Goal: Task Accomplishment & Management: Use online tool/utility

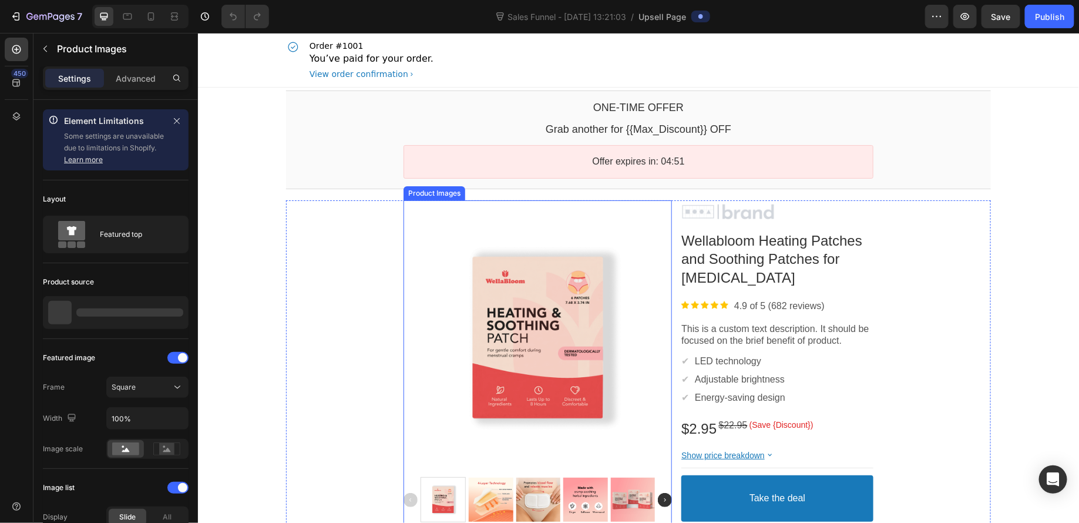
click at [584, 365] on div at bounding box center [537, 337] width 269 height 269
click at [658, 498] on img at bounding box center [665, 499] width 14 height 14
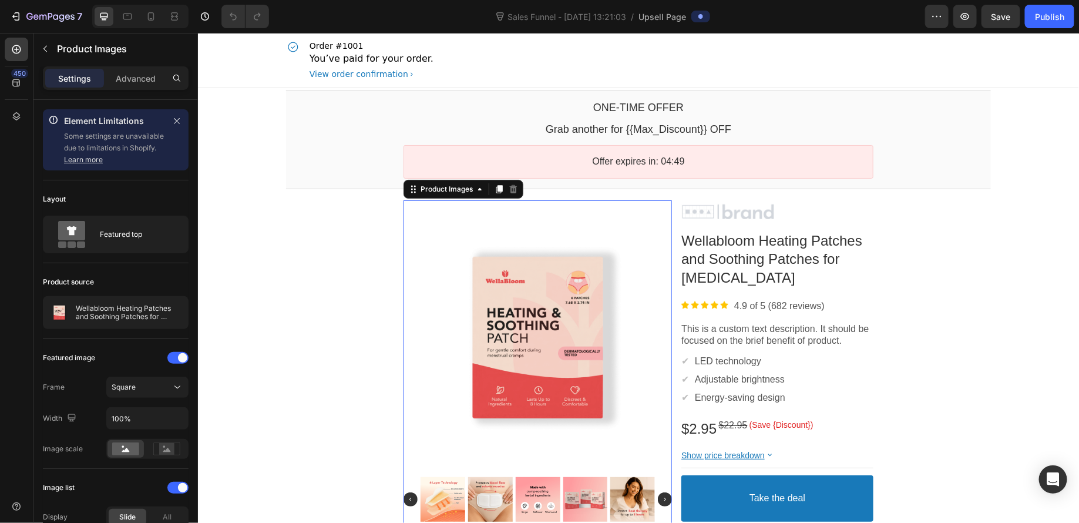
click at [658, 498] on img at bounding box center [665, 499] width 14 height 14
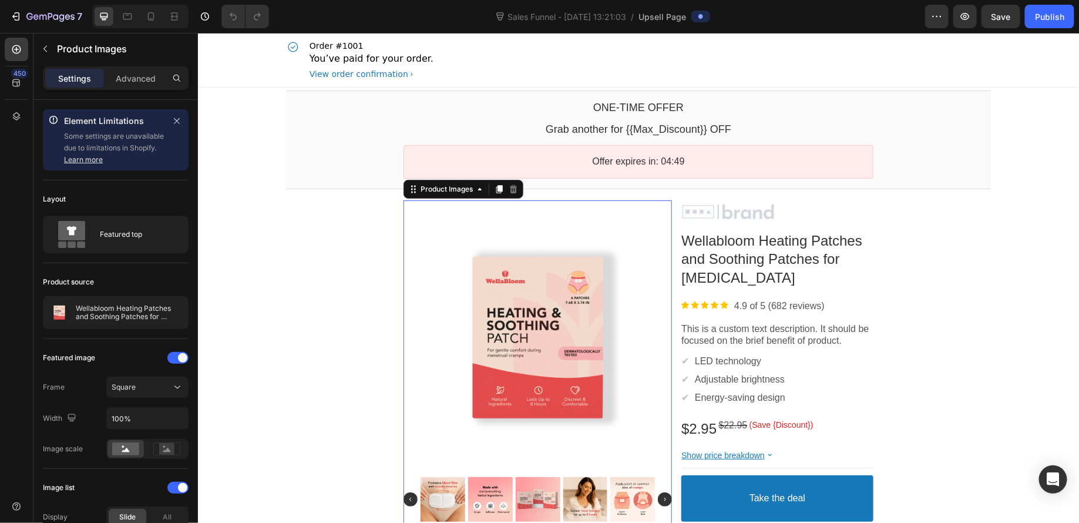
click at [658, 498] on img at bounding box center [665, 499] width 14 height 14
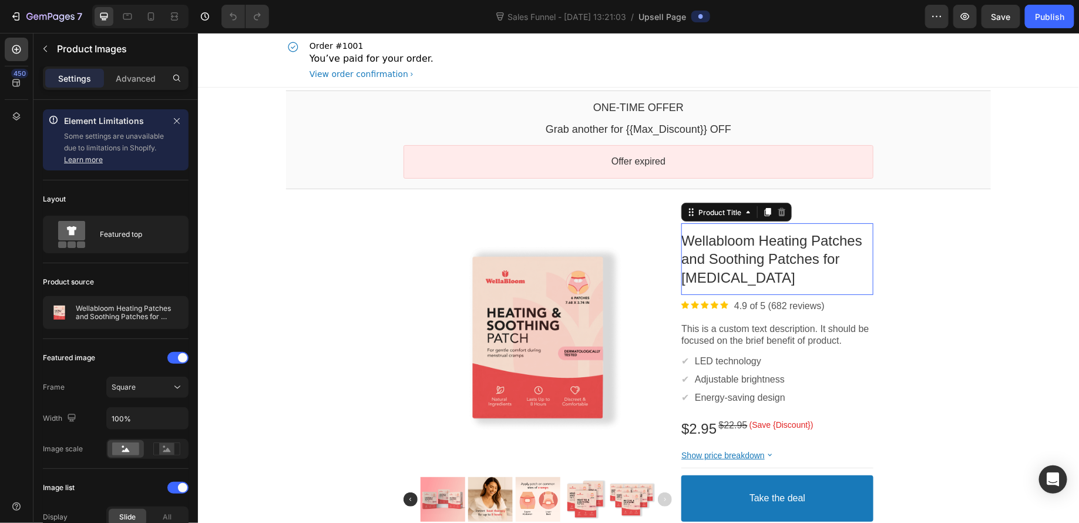
click at [685, 260] on bdo "Wellabloom Heating Patches and Soothing Patches for [MEDICAL_DATA]" at bounding box center [771, 258] width 181 height 52
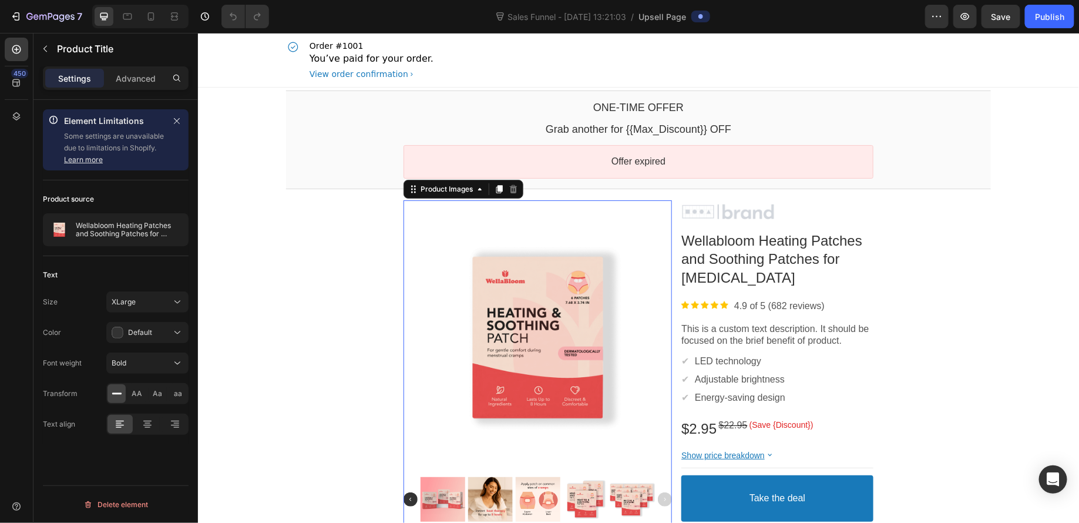
click at [529, 259] on div at bounding box center [537, 337] width 269 height 269
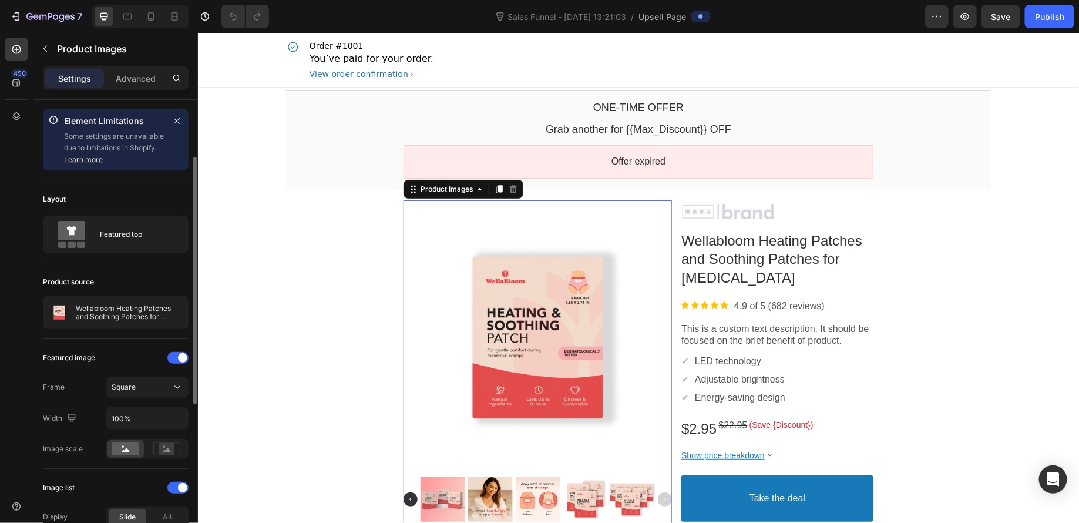
scroll to position [57, 0]
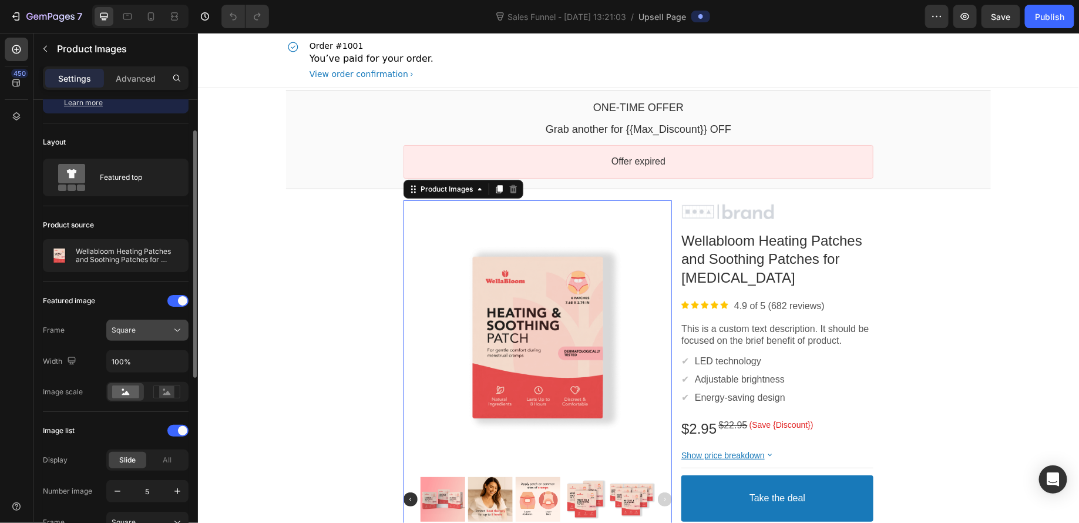
click at [143, 331] on div "Square" at bounding box center [142, 330] width 60 height 11
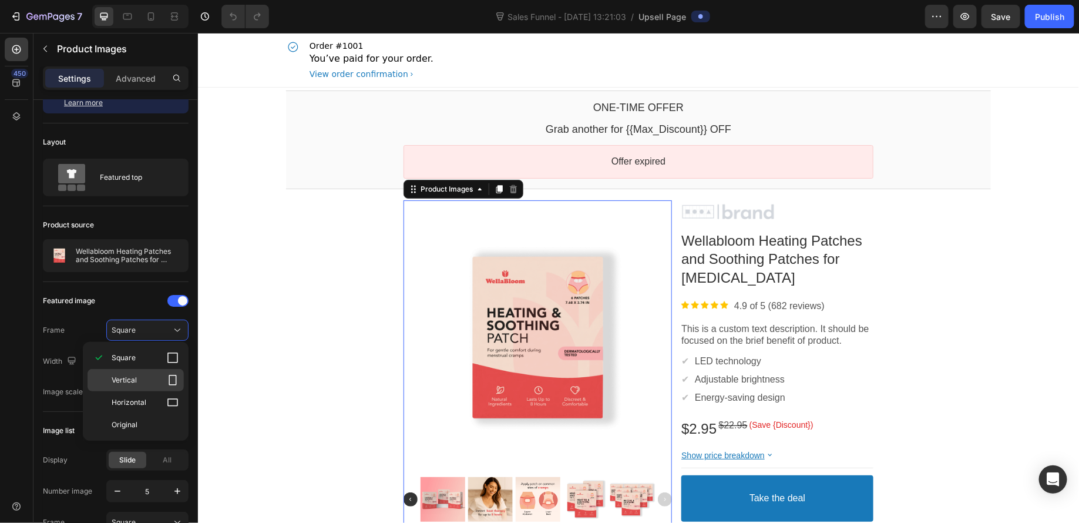
click at [149, 380] on p "Vertical" at bounding box center [145, 380] width 67 height 12
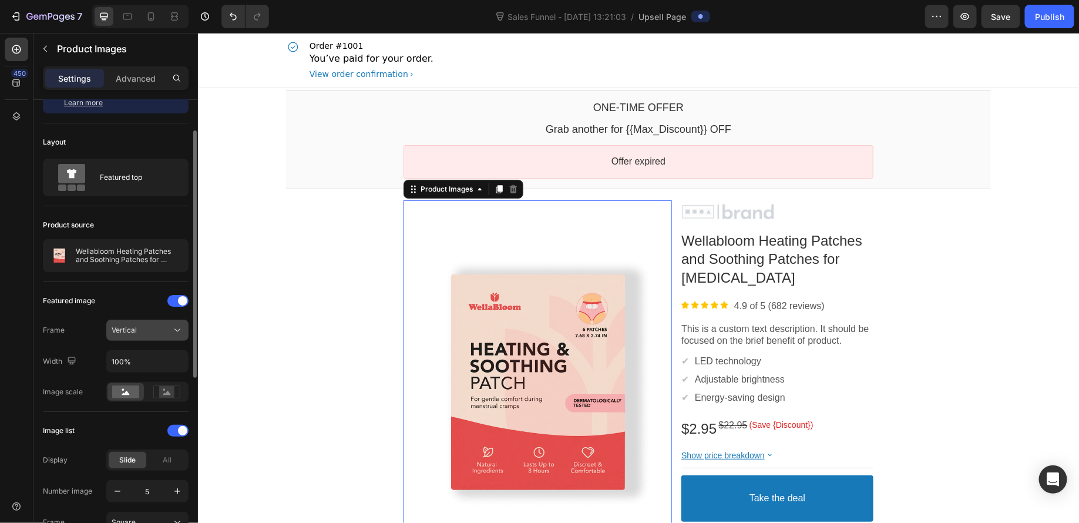
click at [142, 325] on div "Vertical" at bounding box center [142, 330] width 60 height 11
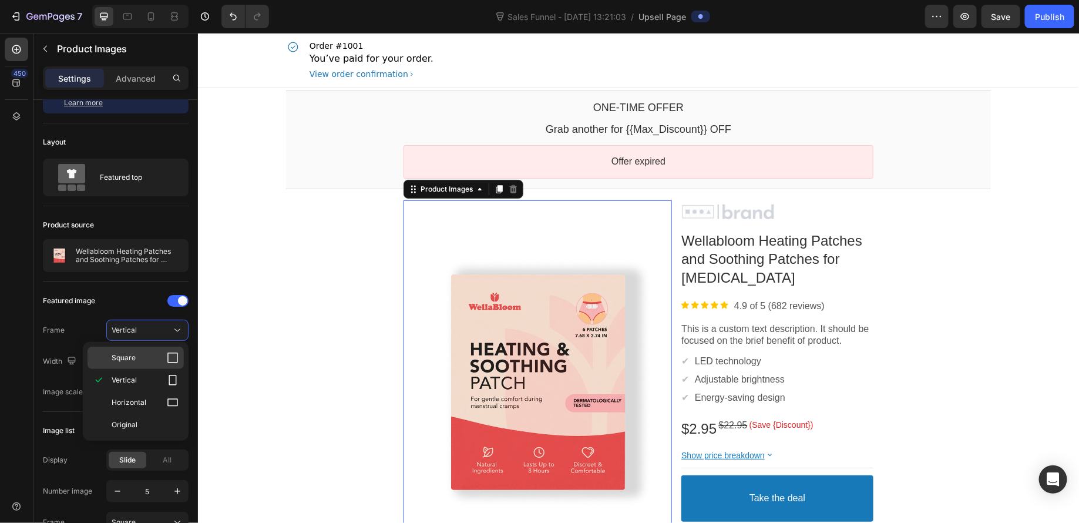
click at [140, 358] on p "Square" at bounding box center [145, 358] width 67 height 12
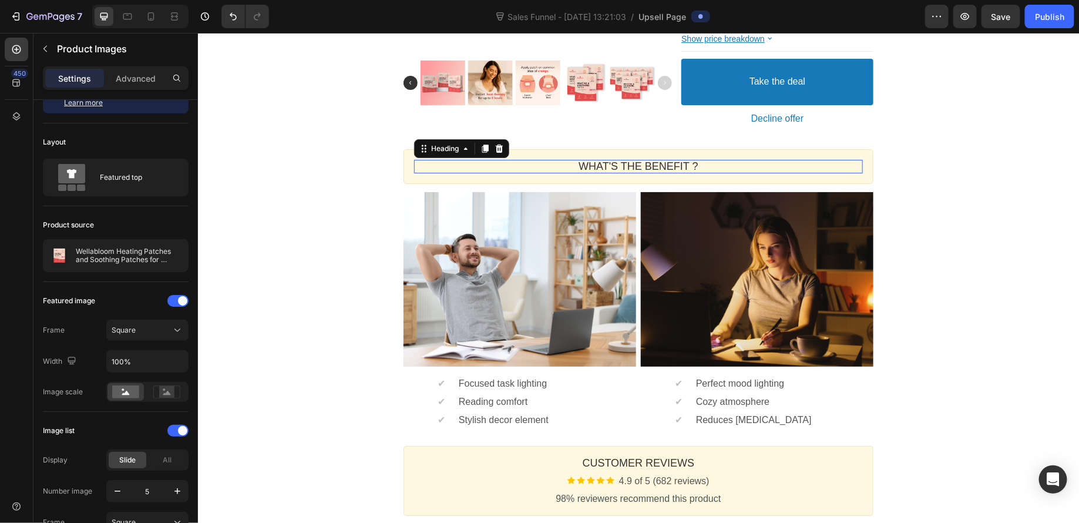
scroll to position [29, 0]
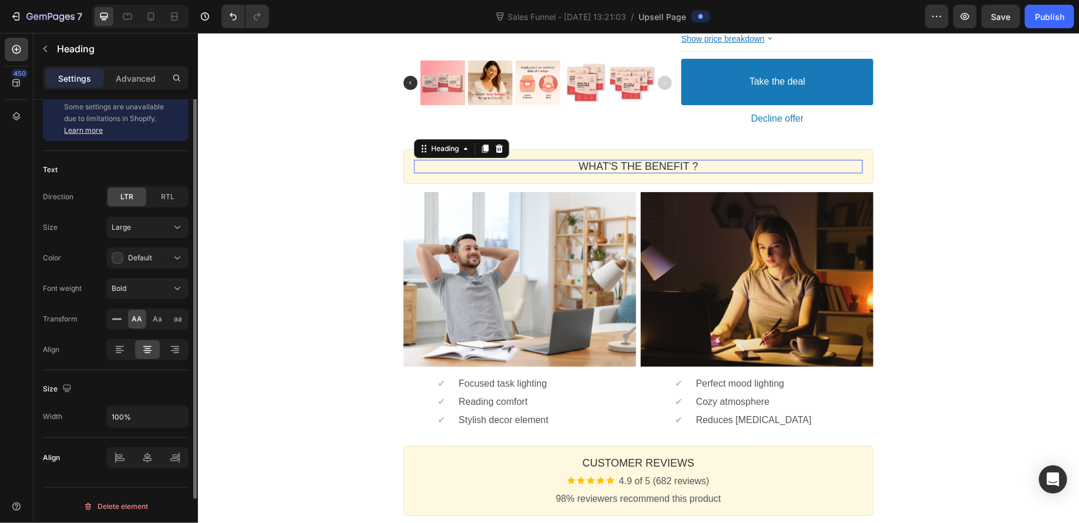
click at [591, 163] on p "WHAT'S THE BENEFIT ?" at bounding box center [638, 166] width 449 height 14
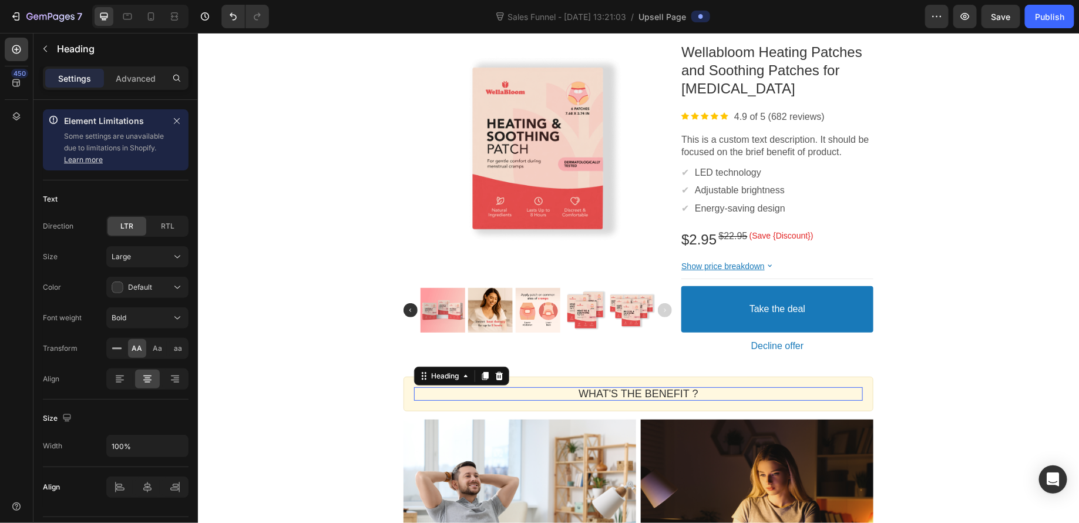
scroll to position [0, 0]
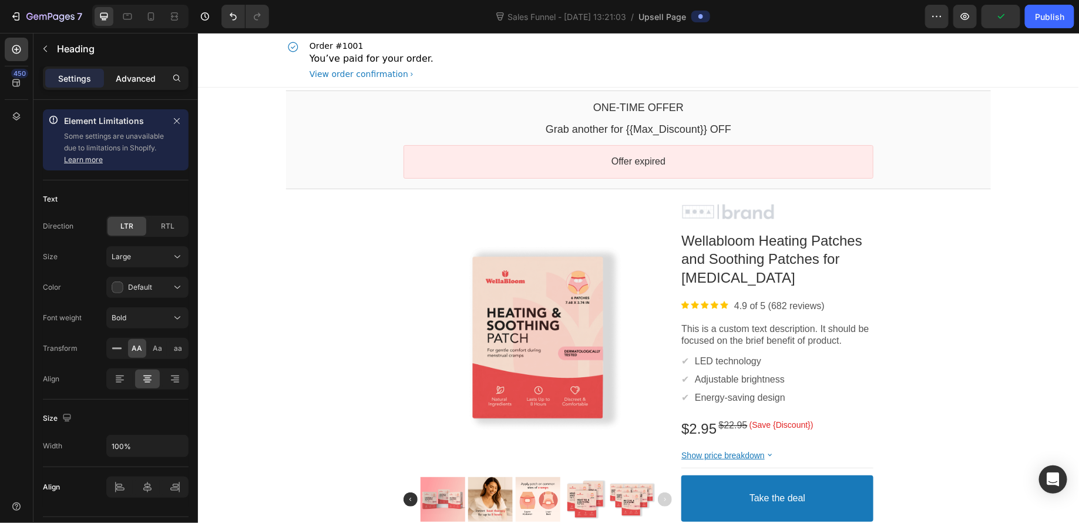
click at [133, 81] on p "Advanced" at bounding box center [136, 78] width 40 height 12
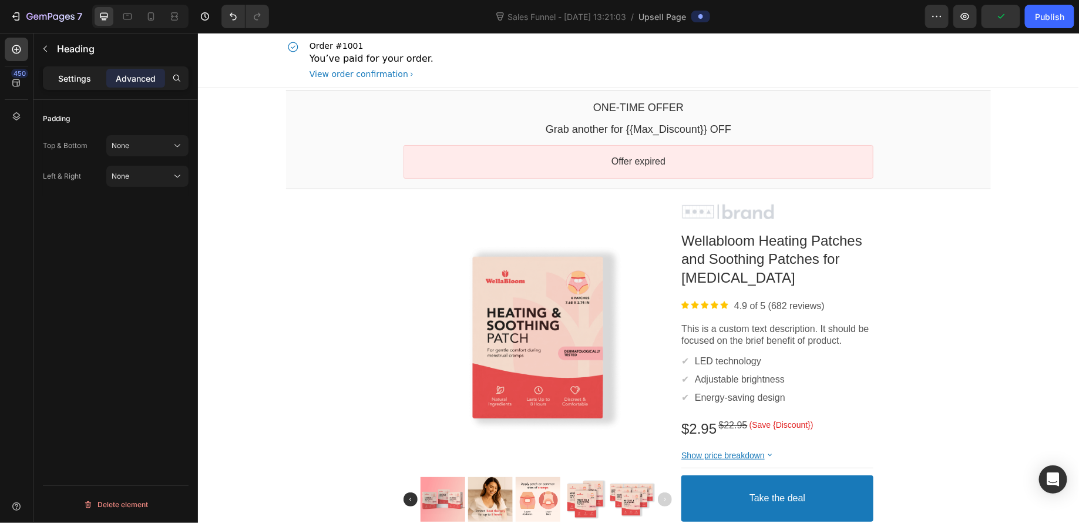
click at [65, 85] on div "Settings" at bounding box center [74, 78] width 59 height 19
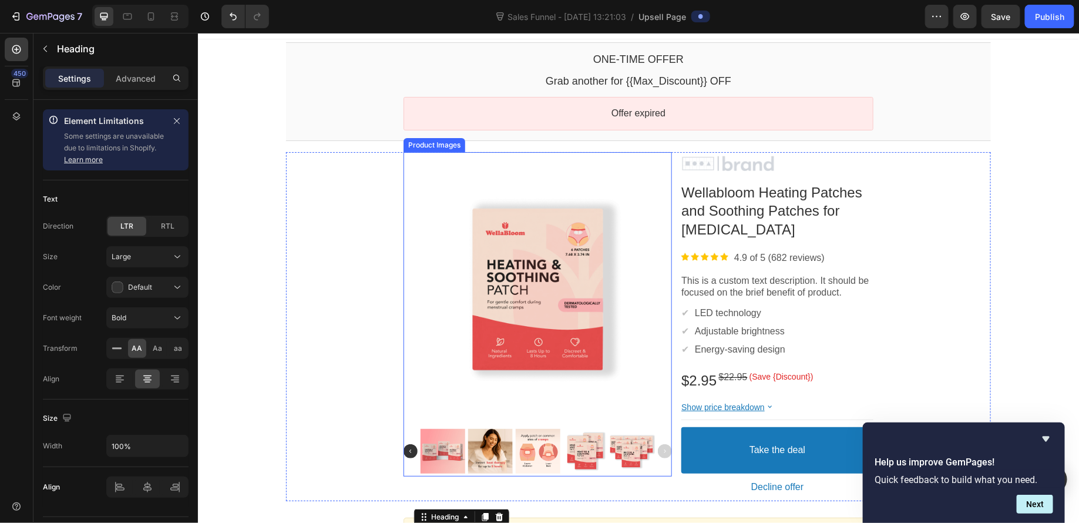
scroll to position [74, 0]
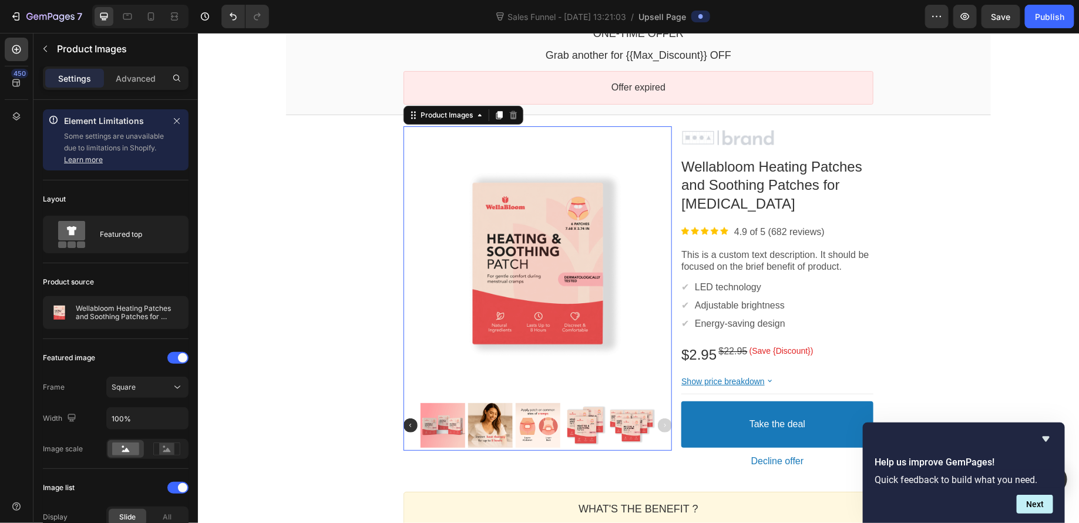
click at [596, 206] on div at bounding box center [537, 263] width 269 height 269
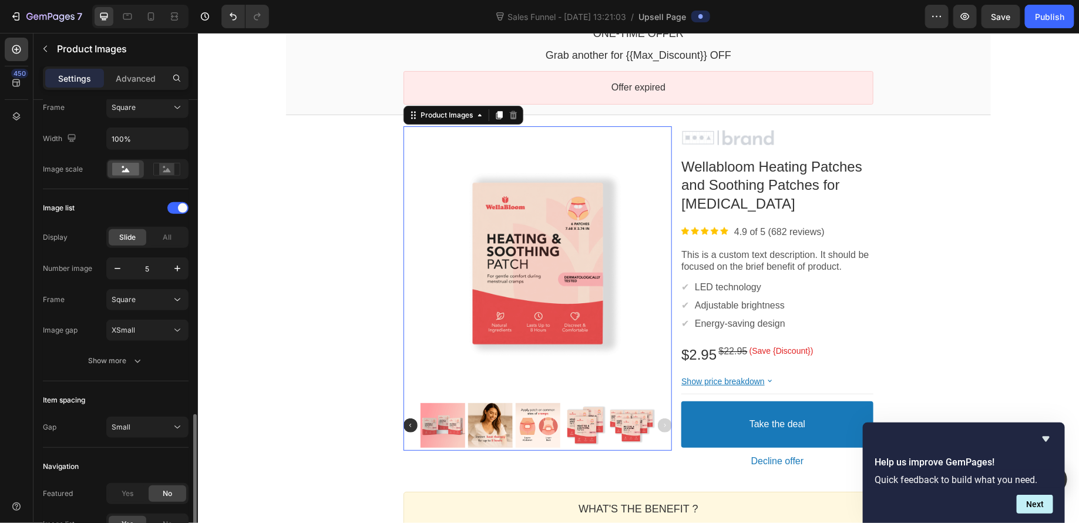
scroll to position [385, 0]
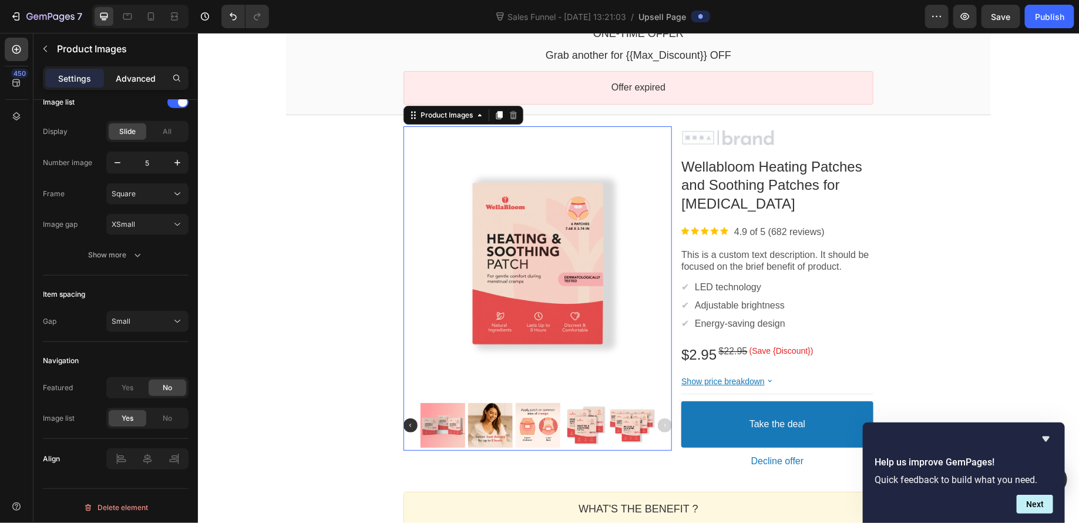
click at [130, 80] on p "Advanced" at bounding box center [136, 78] width 40 height 12
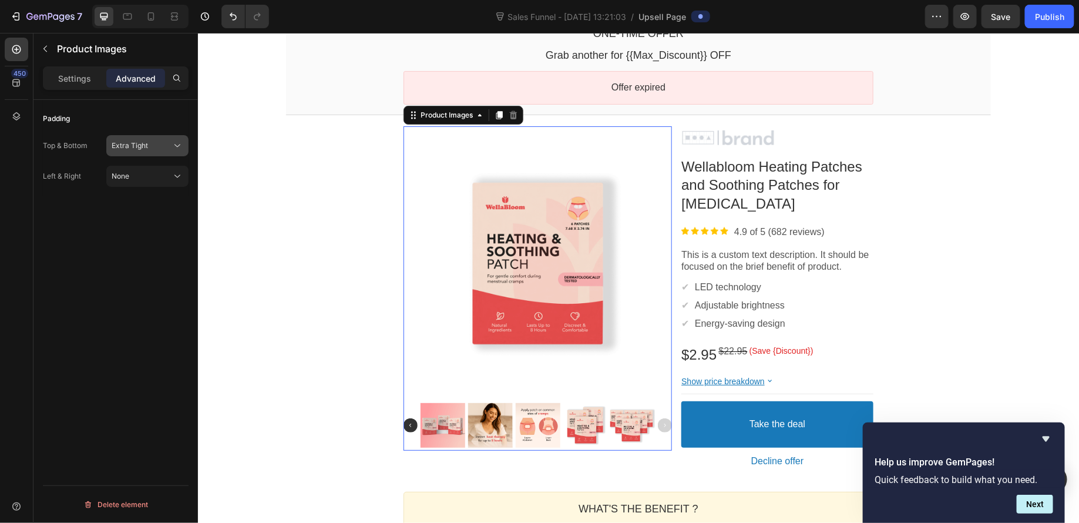
click at [133, 142] on span "Extra Tight" at bounding box center [130, 145] width 36 height 9
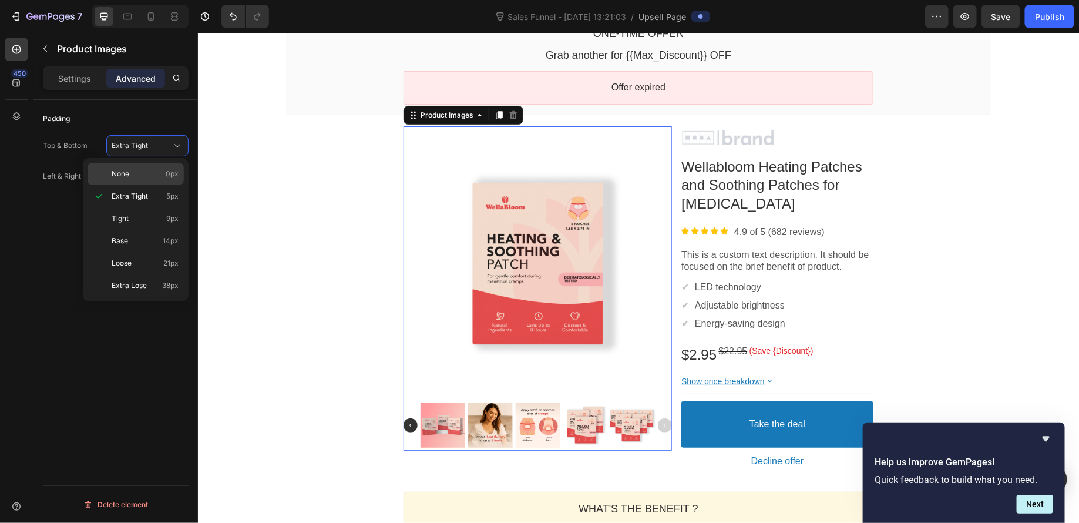
click at [133, 170] on p "None 0px" at bounding box center [145, 174] width 67 height 11
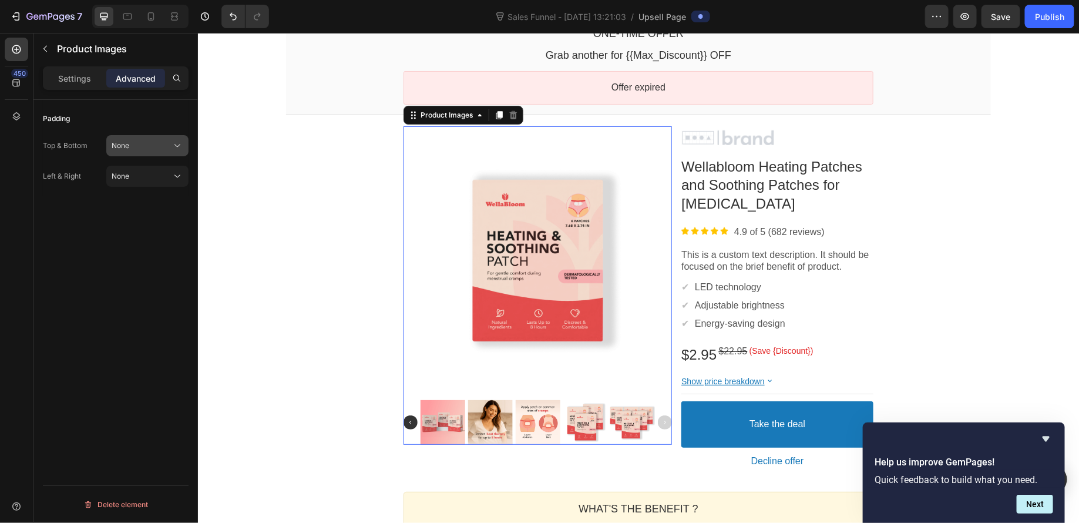
click at [136, 144] on div "None" at bounding box center [142, 145] width 60 height 11
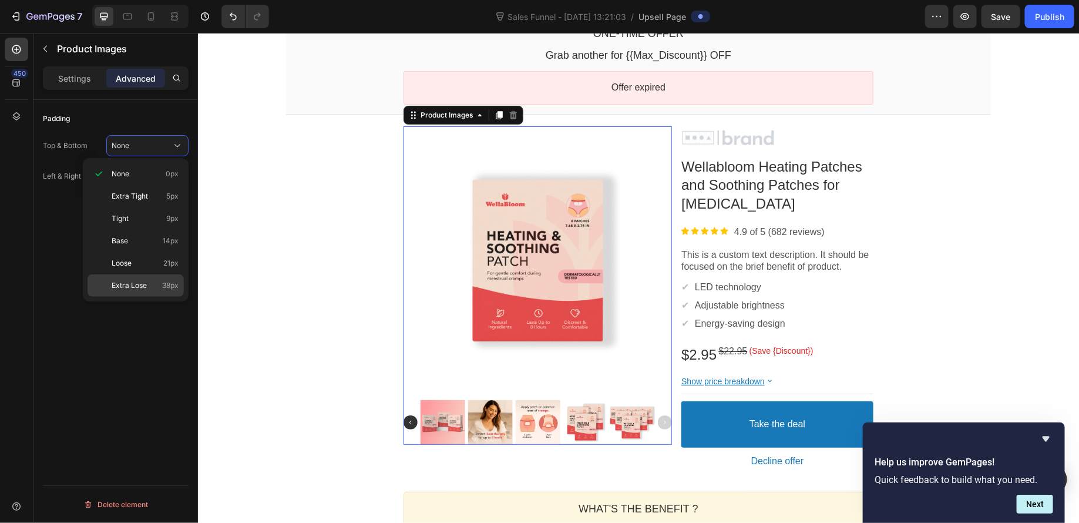
click at [145, 283] on span "Extra Lose" at bounding box center [129, 285] width 35 height 11
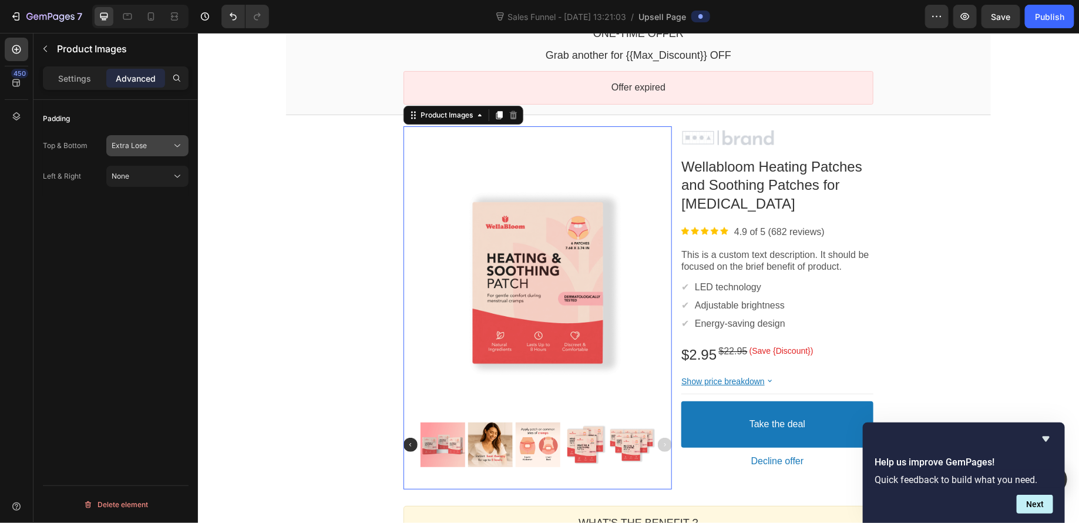
click at [147, 147] on div "Extra Lose" at bounding box center [142, 145] width 60 height 11
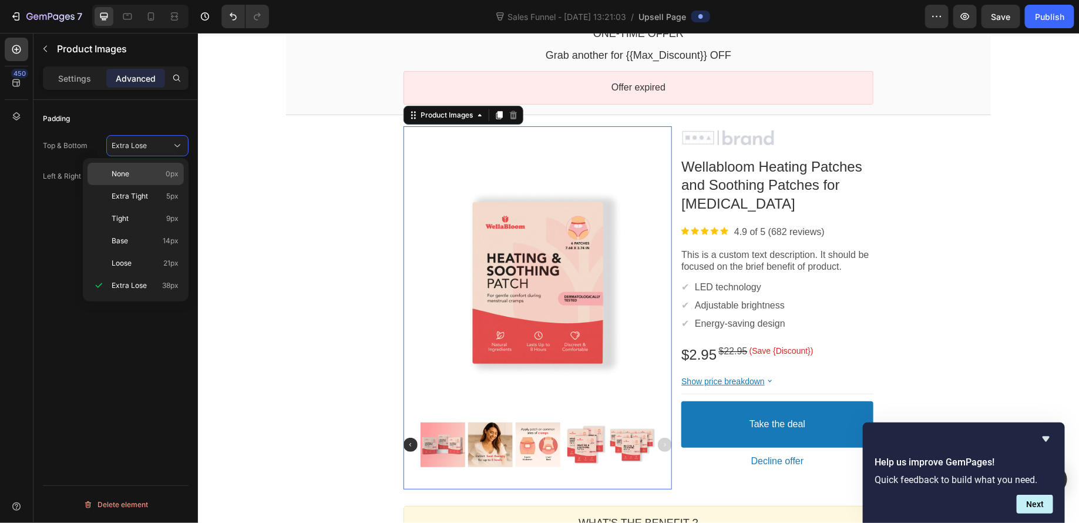
click at [147, 163] on div "None 0px" at bounding box center [136, 174] width 96 height 22
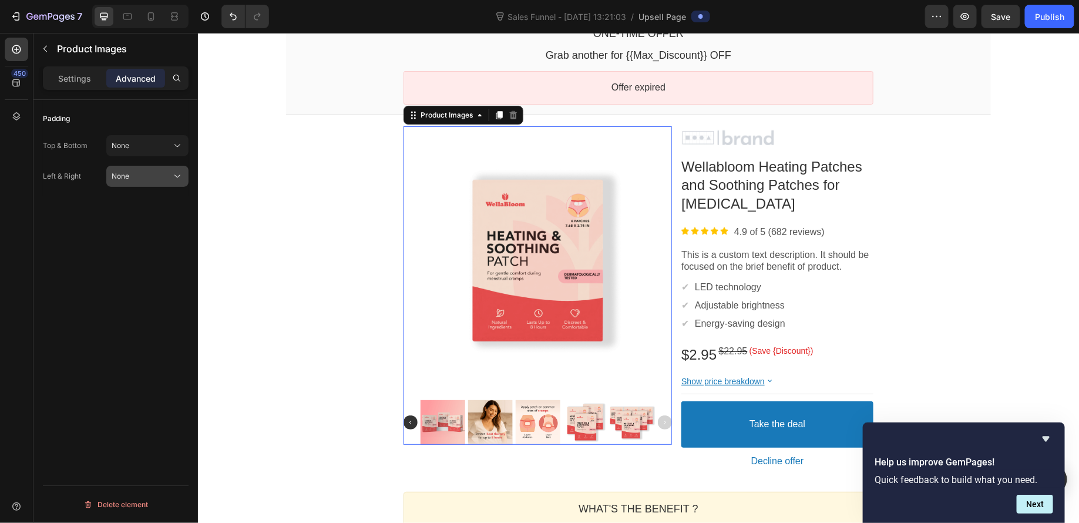
click at [122, 179] on span "None" at bounding box center [121, 176] width 18 height 9
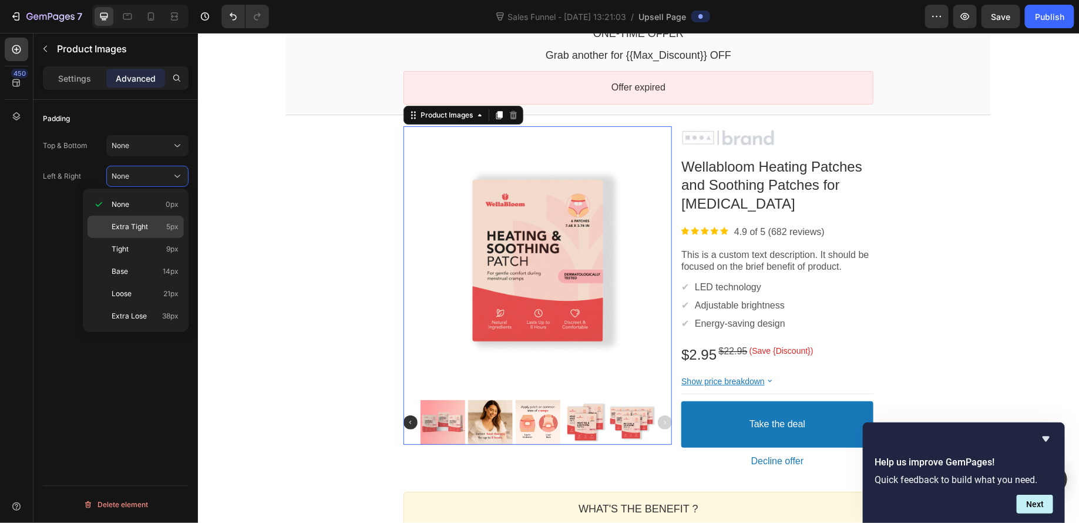
click at [145, 228] on span "Extra Tight" at bounding box center [130, 227] width 36 height 11
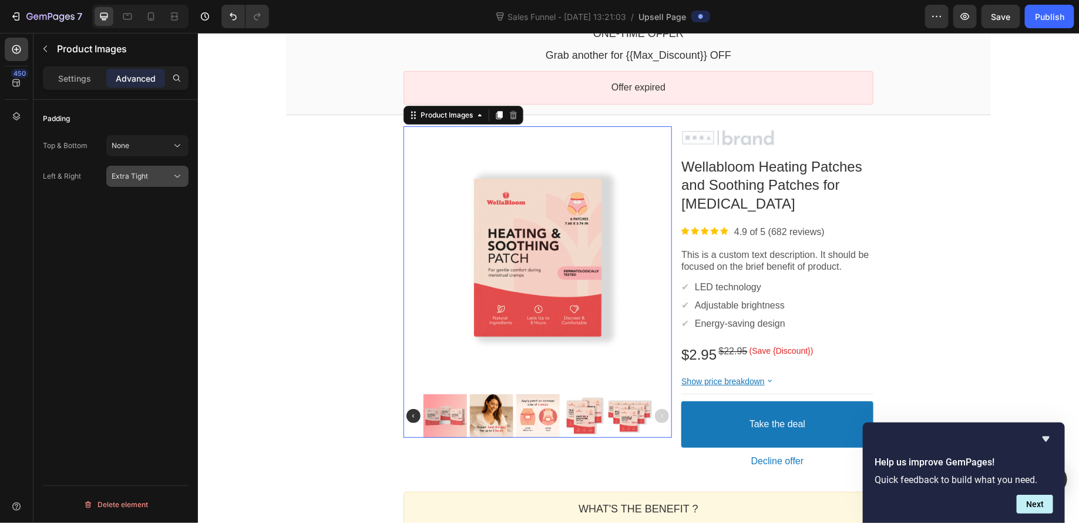
click at [145, 182] on button "Extra Tight" at bounding box center [147, 176] width 82 height 21
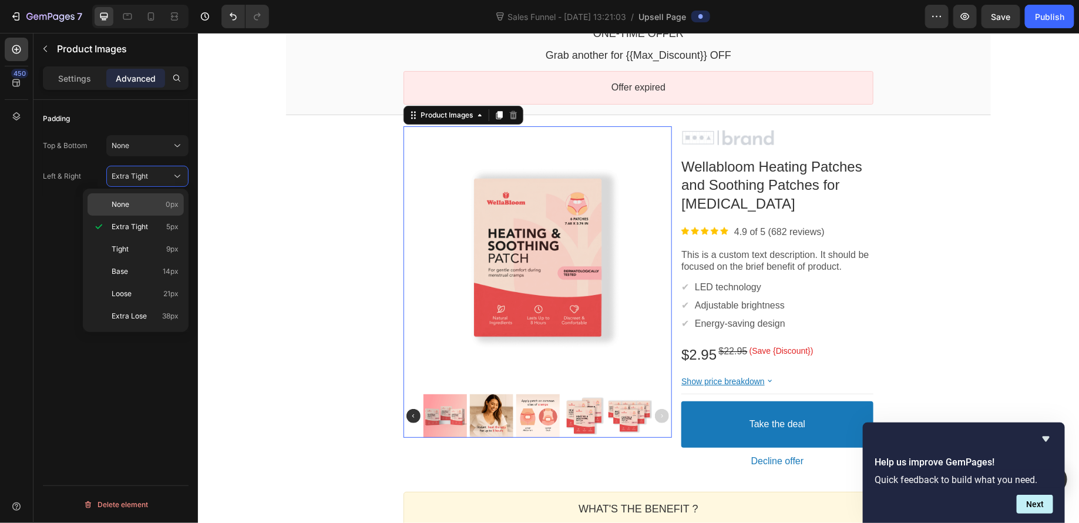
click at [143, 196] on div "None 0px" at bounding box center [136, 204] width 96 height 22
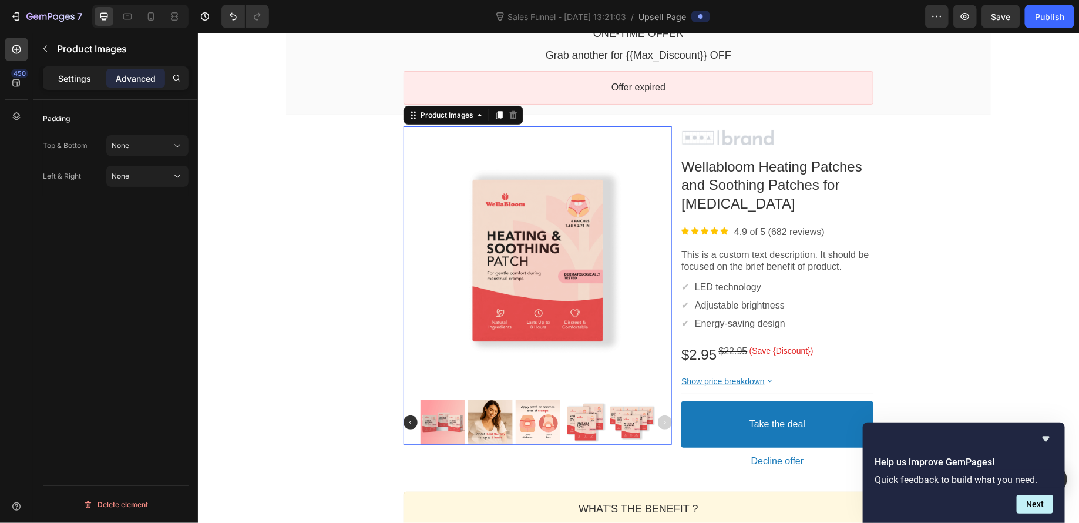
click at [76, 86] on div "Settings" at bounding box center [74, 78] width 59 height 19
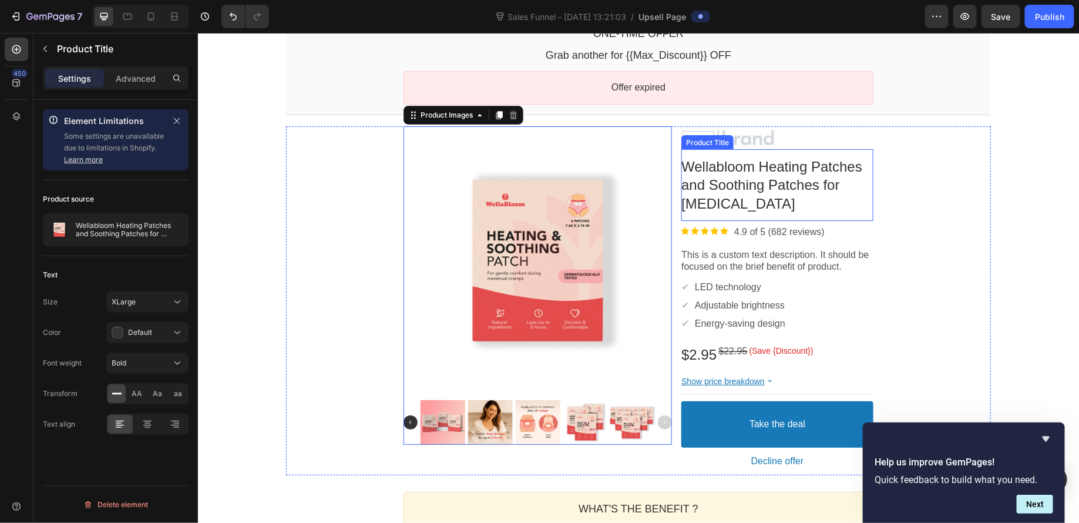
click at [773, 194] on bdo "Wellabloom Heating Patches and Soothing Patches for [MEDICAL_DATA]" at bounding box center [771, 184] width 181 height 52
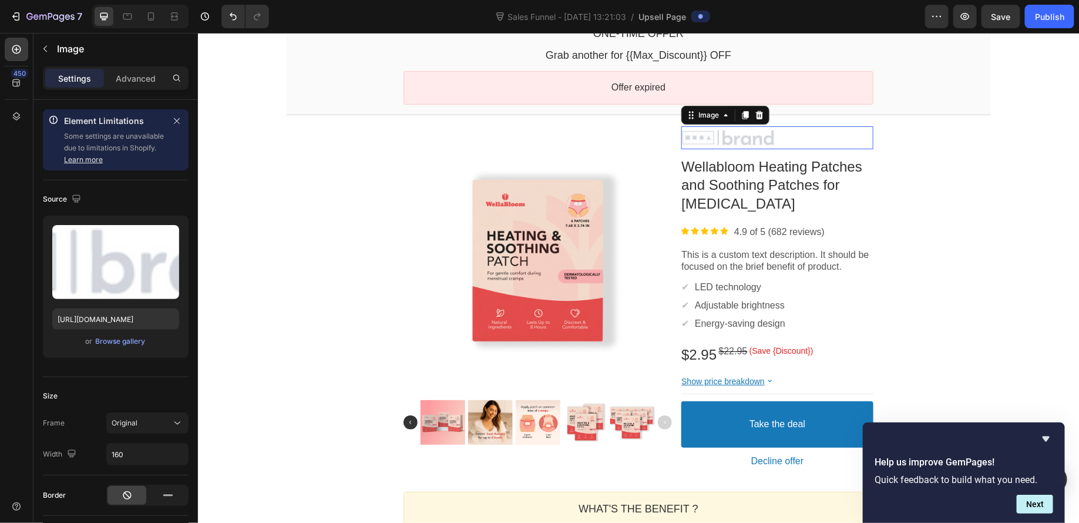
click at [816, 129] on div at bounding box center [777, 138] width 192 height 18
click at [52, 55] on button "button" at bounding box center [45, 48] width 19 height 19
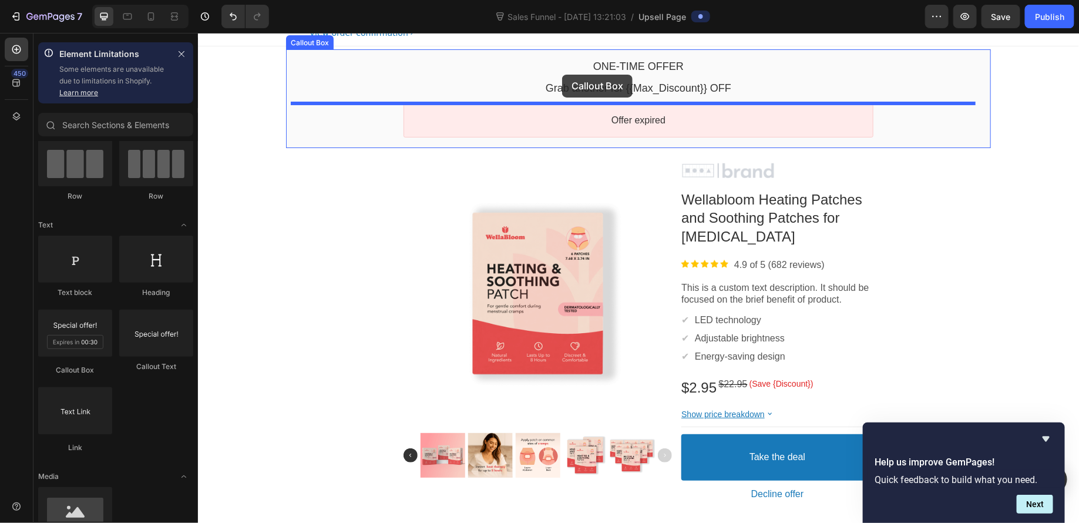
scroll to position [38, 0]
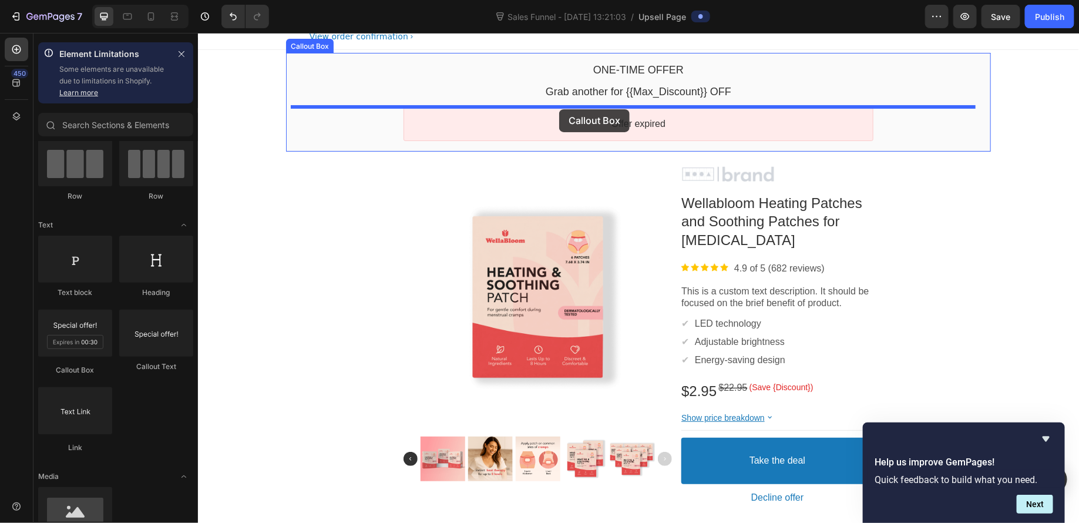
drag, startPoint x: 271, startPoint y: 360, endPoint x: 559, endPoint y: 109, distance: 381.5
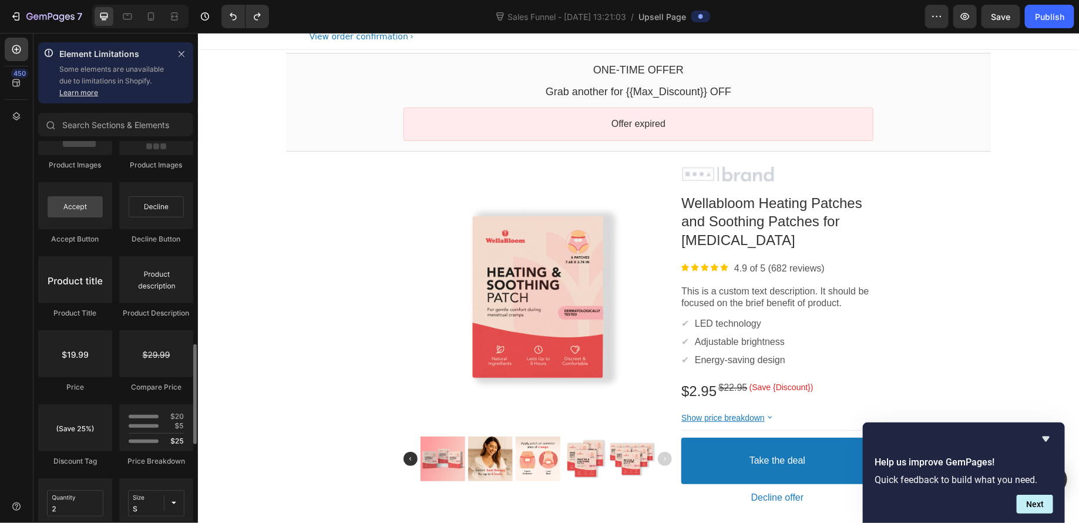
scroll to position [726, 0]
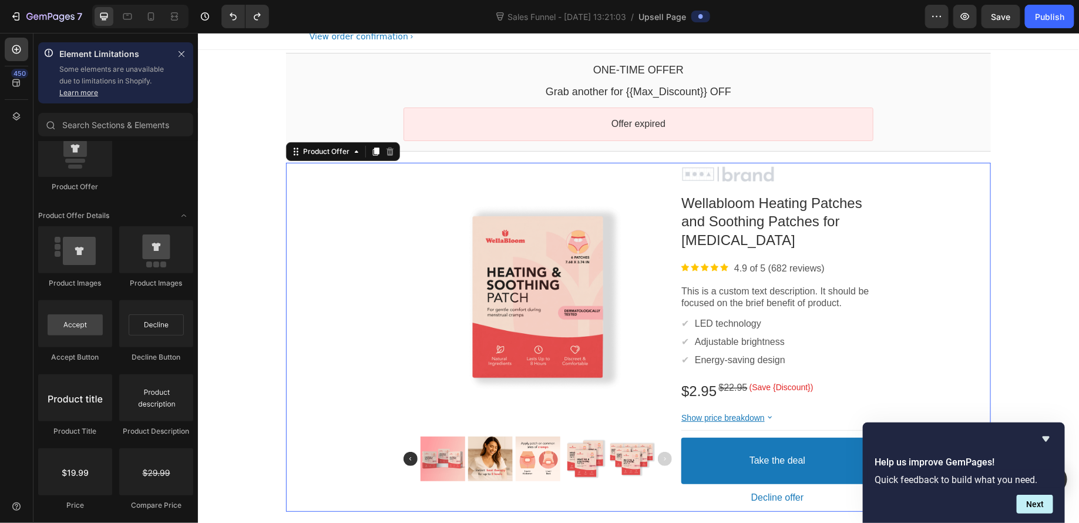
click at [291, 170] on div "Product Images Image Wellabloom Heating Patches and Soothing Patches for Menstr…" at bounding box center [638, 336] width 705 height 349
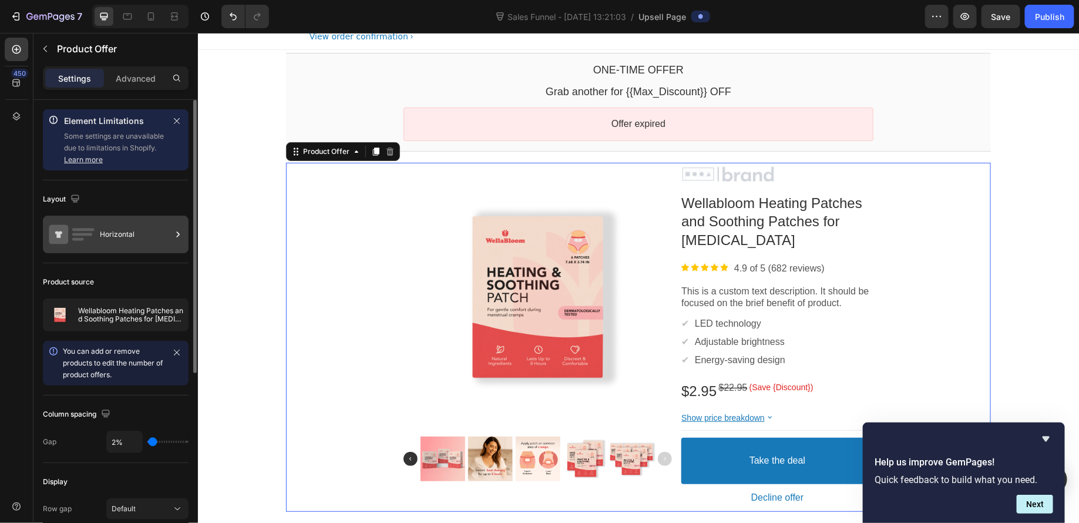
click at [136, 231] on div "Horizontal" at bounding box center [136, 234] width 72 height 27
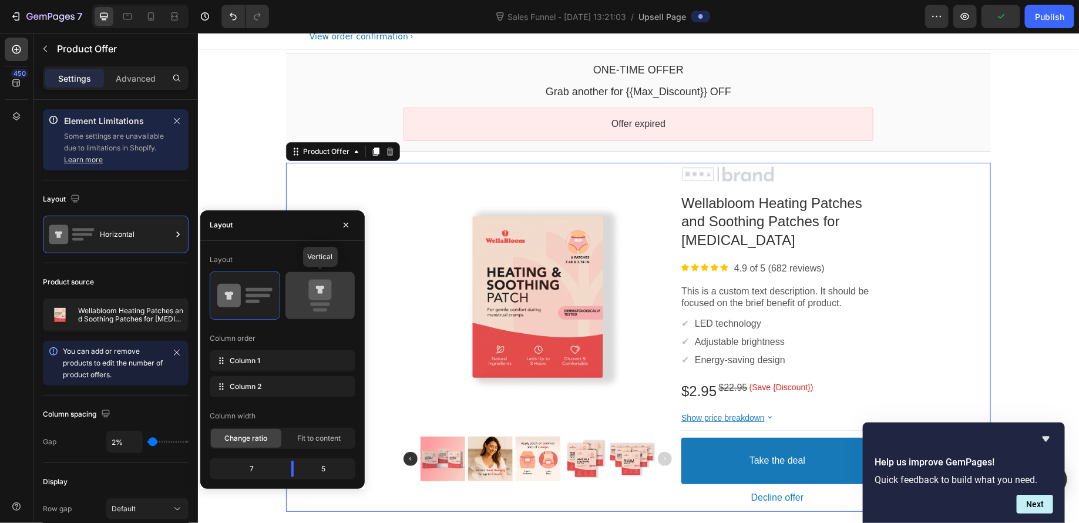
click at [329, 291] on icon at bounding box center [319, 289] width 23 height 21
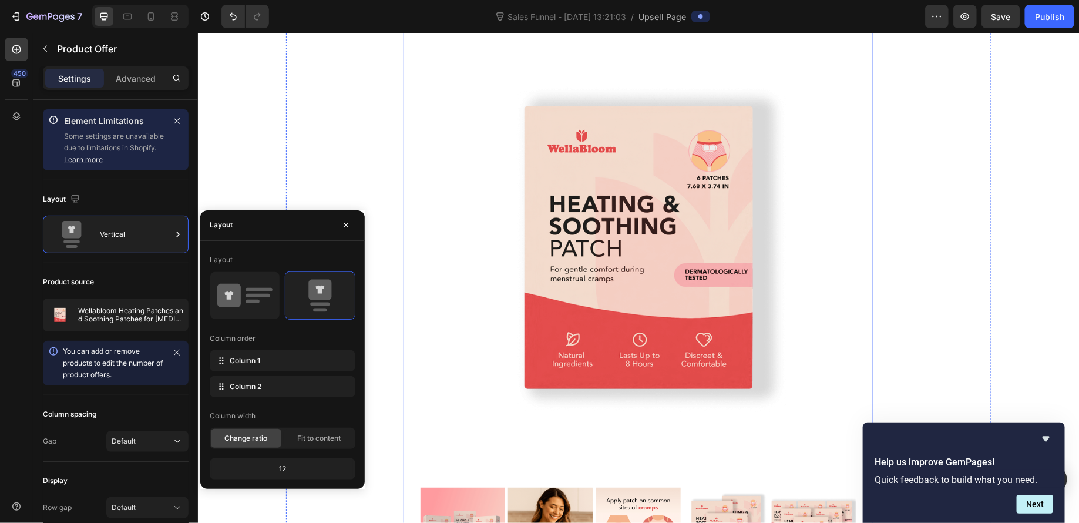
scroll to position [38, 0]
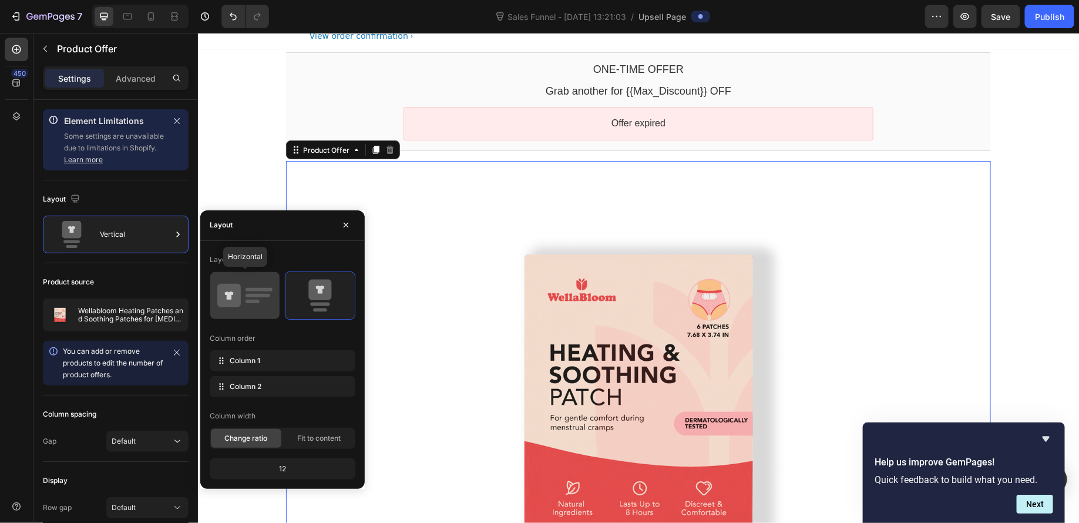
click at [260, 301] on icon at bounding box center [244, 295] width 55 height 33
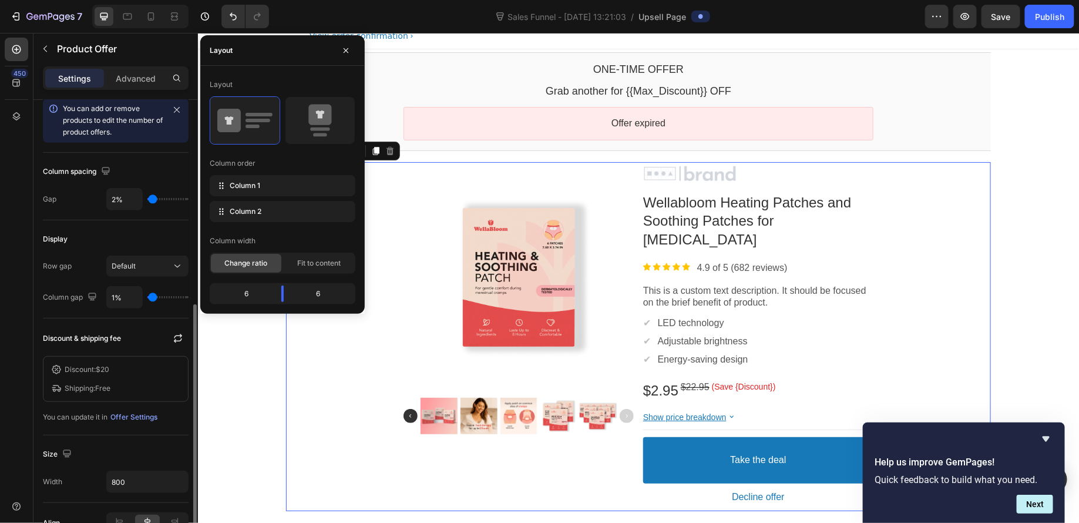
scroll to position [306, 0]
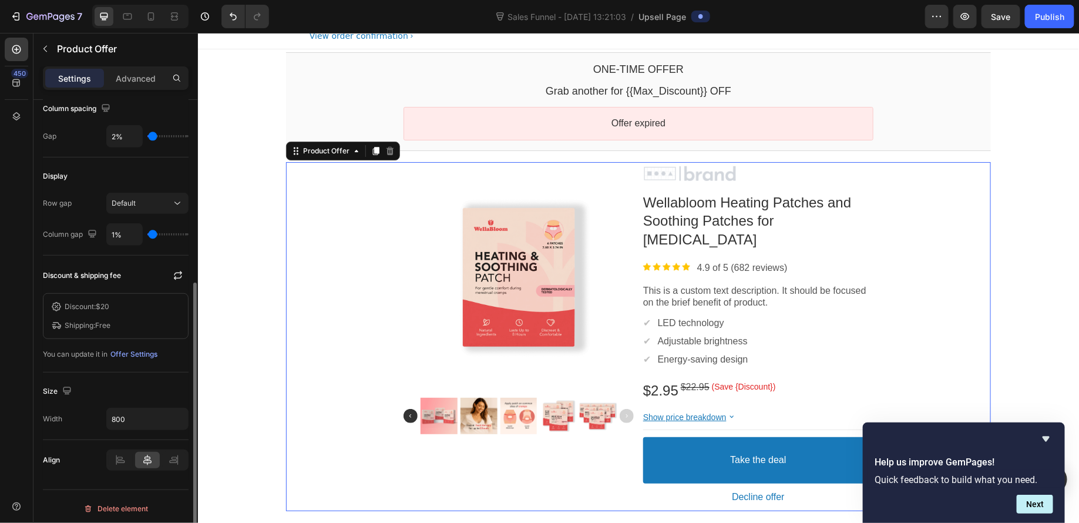
click at [109, 307] on span "$20" at bounding box center [103, 306] width 14 height 9
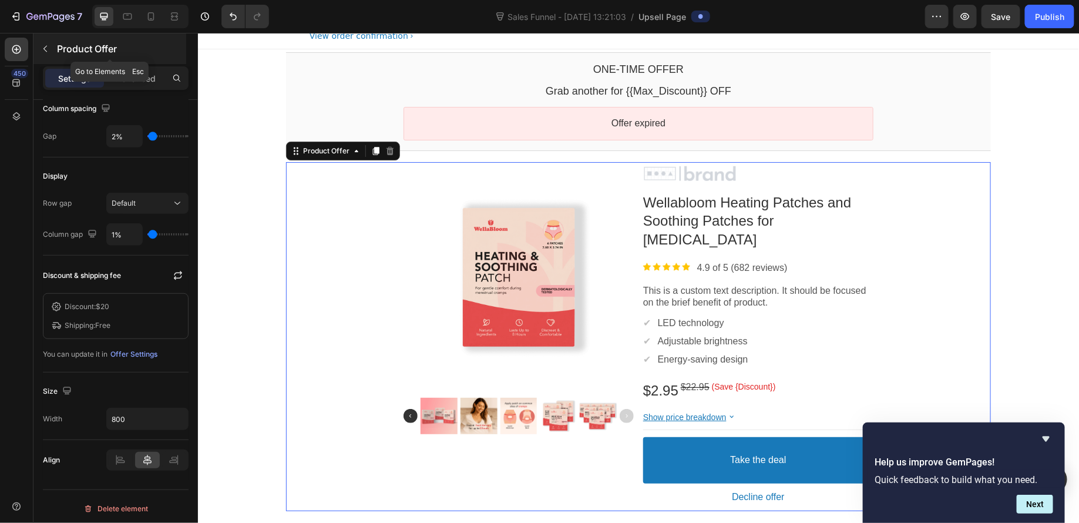
click at [46, 39] on button "button" at bounding box center [45, 48] width 19 height 19
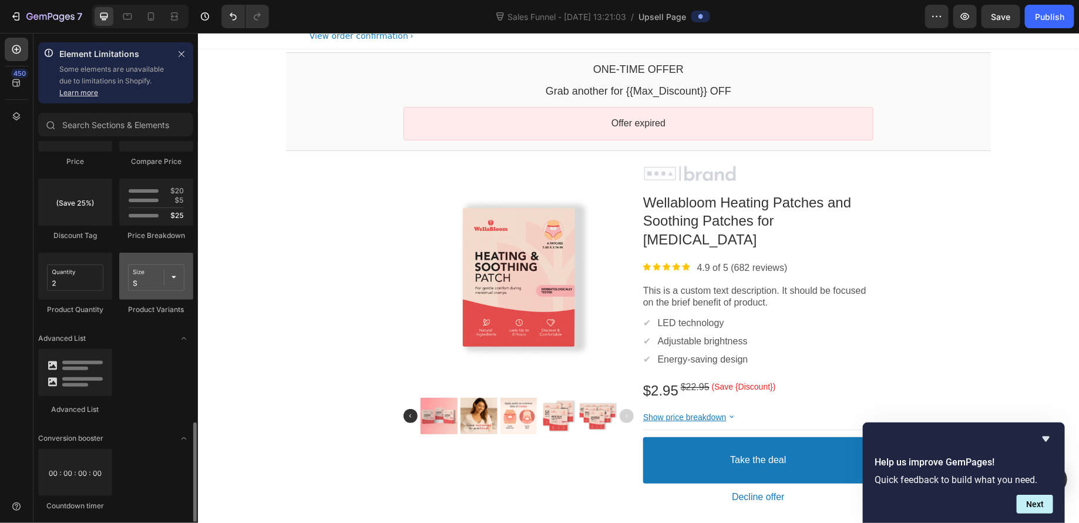
scroll to position [1070, 0]
click at [158, 277] on div at bounding box center [156, 275] width 74 height 47
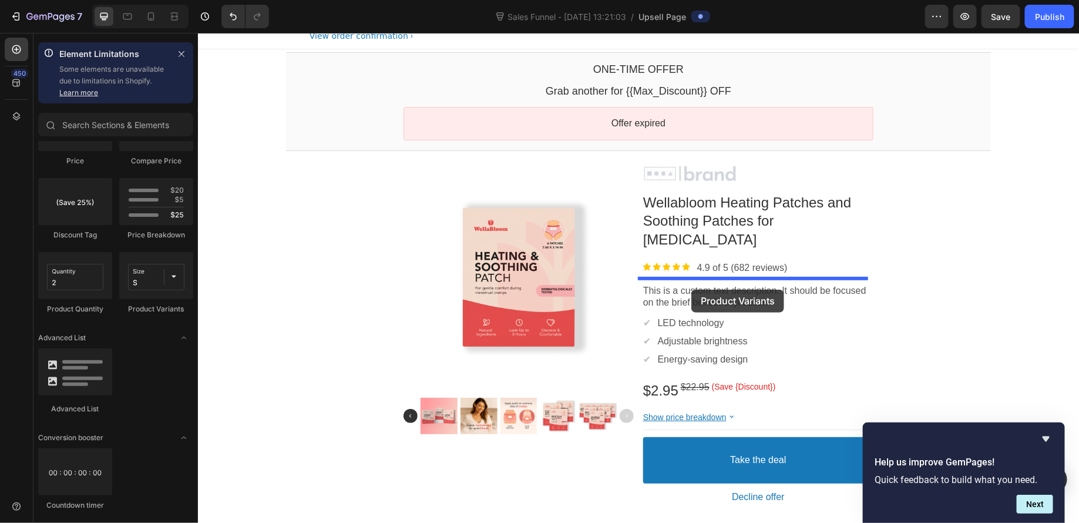
drag, startPoint x: 355, startPoint y: 310, endPoint x: 691, endPoint y: 289, distance: 336.1
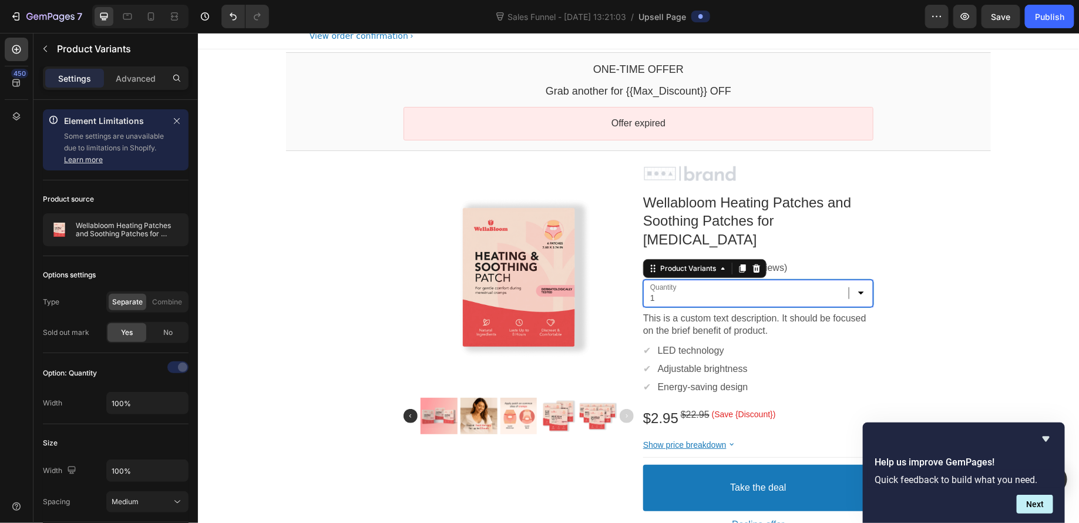
click at [705, 298] on select "1 3 6" at bounding box center [758, 293] width 230 height 28
click at [42, 45] on icon "button" at bounding box center [45, 48] width 9 height 9
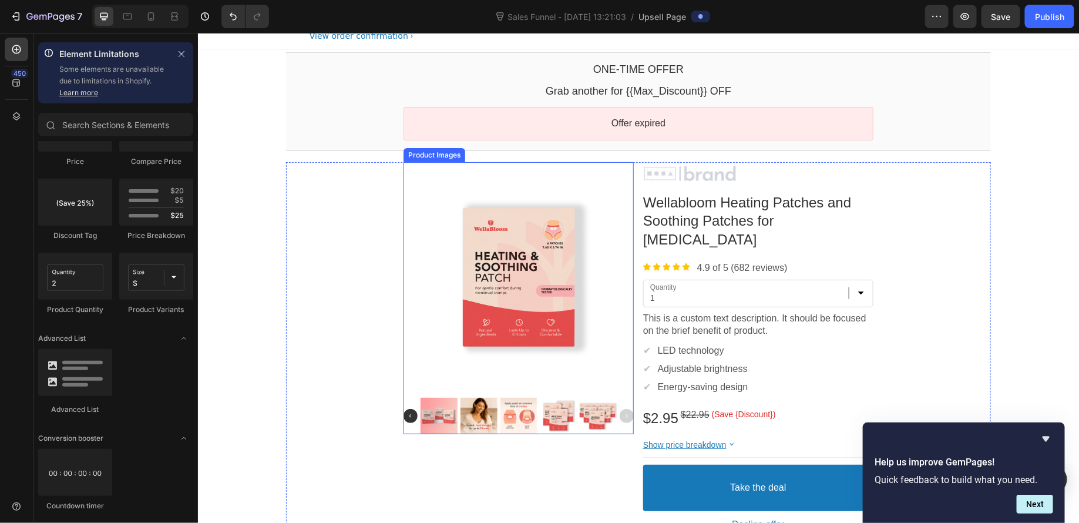
scroll to position [88, 0]
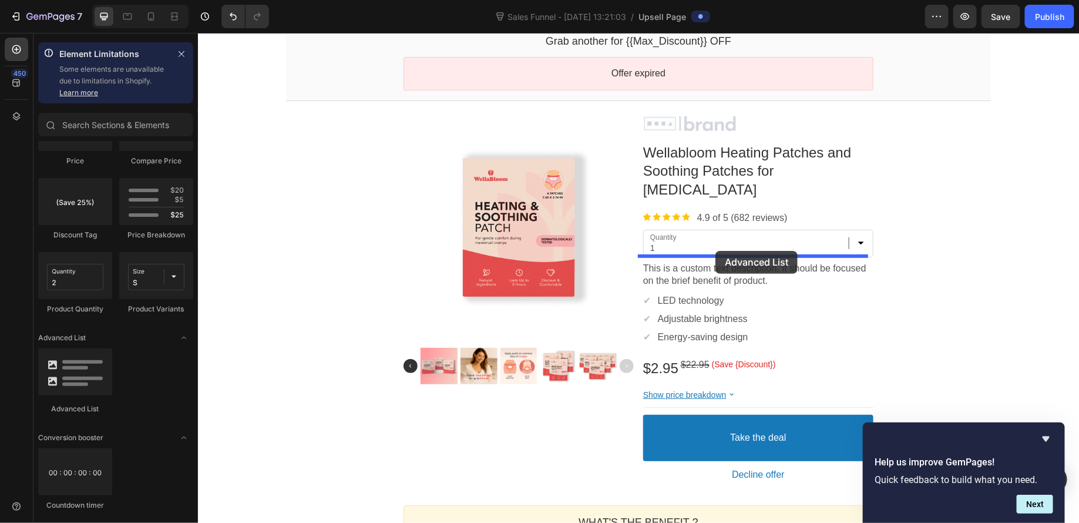
drag, startPoint x: 289, startPoint y: 419, endPoint x: 715, endPoint y: 261, distance: 453.8
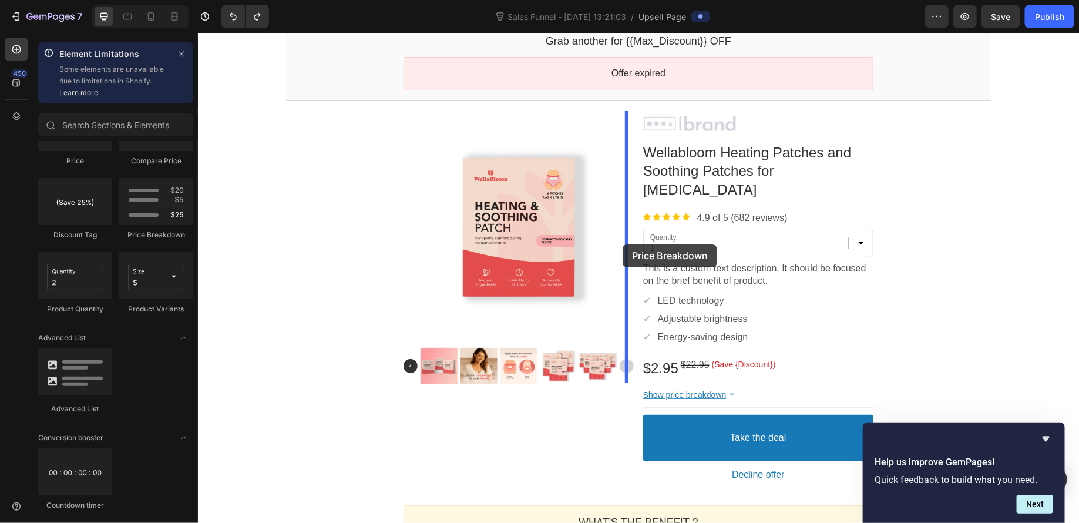
drag, startPoint x: 355, startPoint y: 249, endPoint x: 622, endPoint y: 241, distance: 266.3
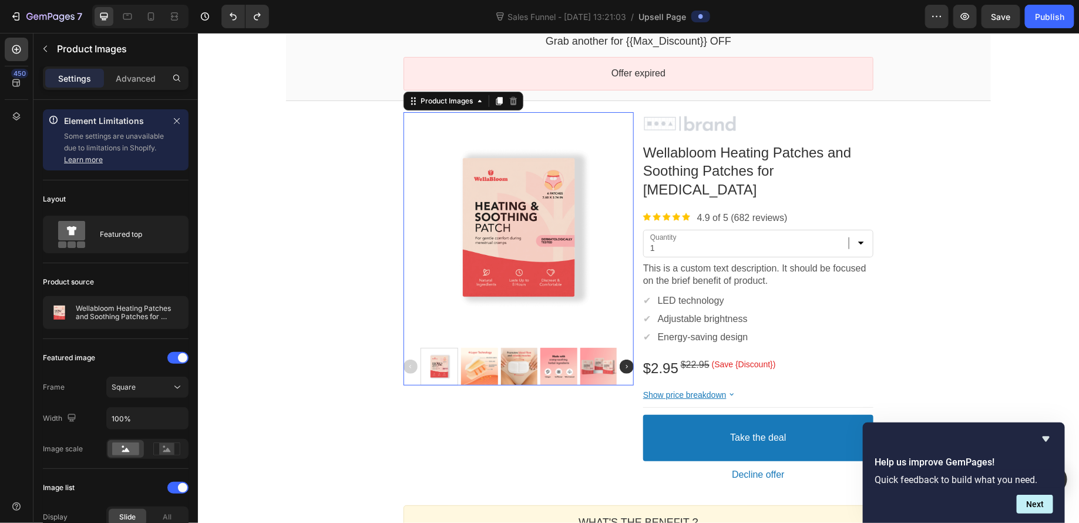
click at [500, 233] on div at bounding box center [518, 227] width 230 height 230
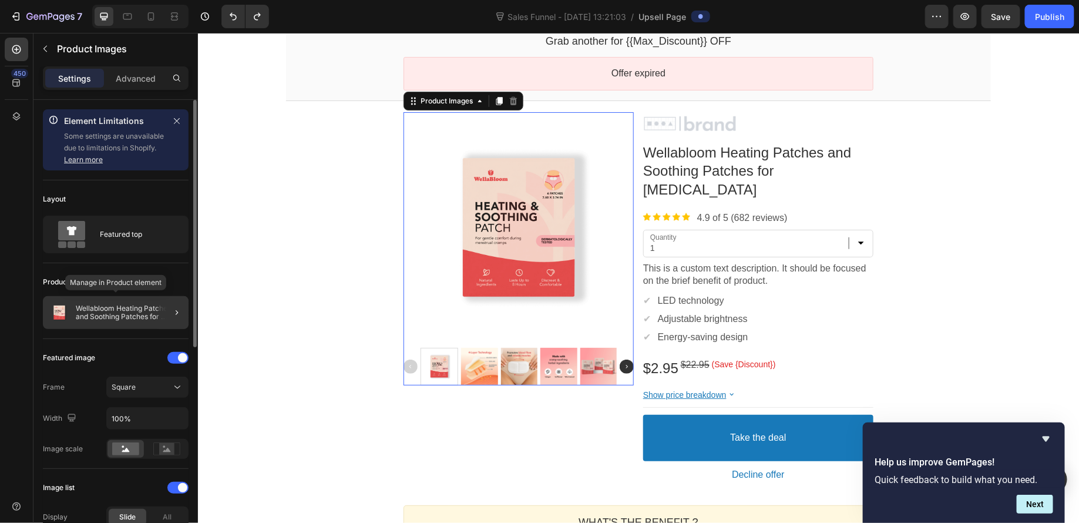
click at [133, 321] on div "Wellabloom Heating Patches and Soothing Patches for [MEDICAL_DATA]" at bounding box center [116, 312] width 146 height 33
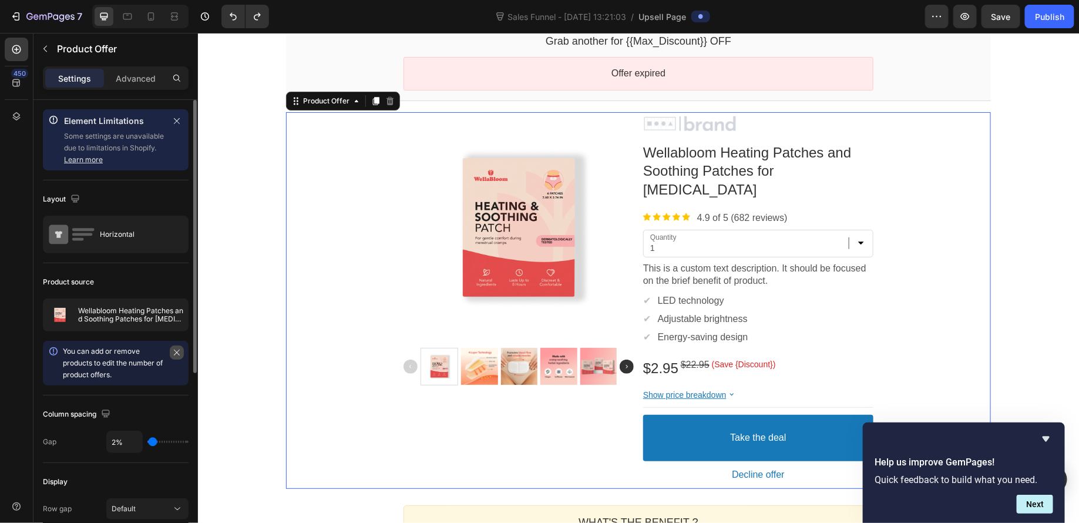
click at [182, 346] on button "button" at bounding box center [177, 353] width 14 height 14
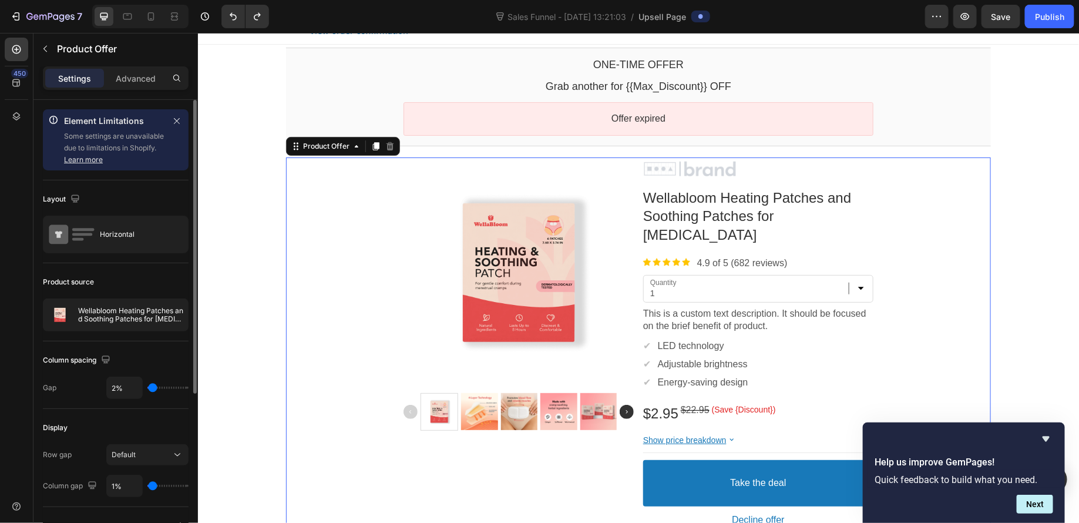
scroll to position [41, 0]
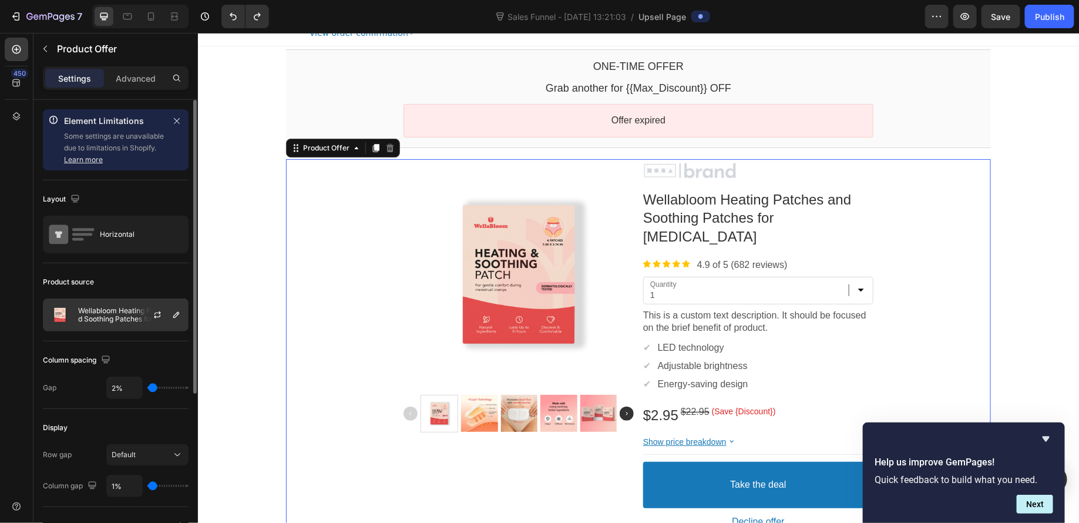
click at [101, 313] on p "Wellabloom Heating Patches and Soothing Patches for [MEDICAL_DATA]" at bounding box center [130, 315] width 105 height 16
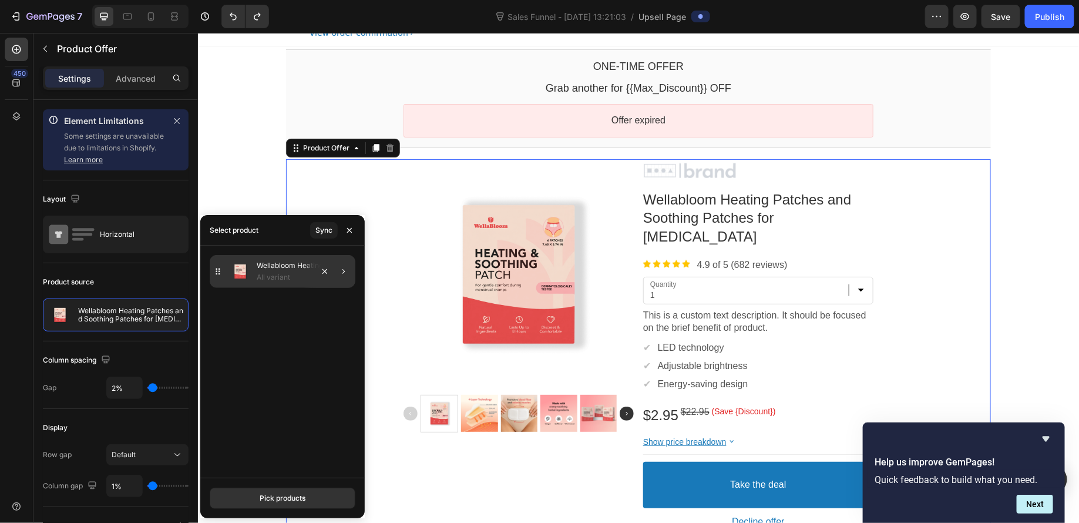
click at [304, 274] on div at bounding box center [330, 271] width 52 height 33
click at [345, 273] on icon "button" at bounding box center [343, 271] width 9 height 9
click at [253, 319] on p "Single variant" at bounding box center [255, 316] width 52 height 14
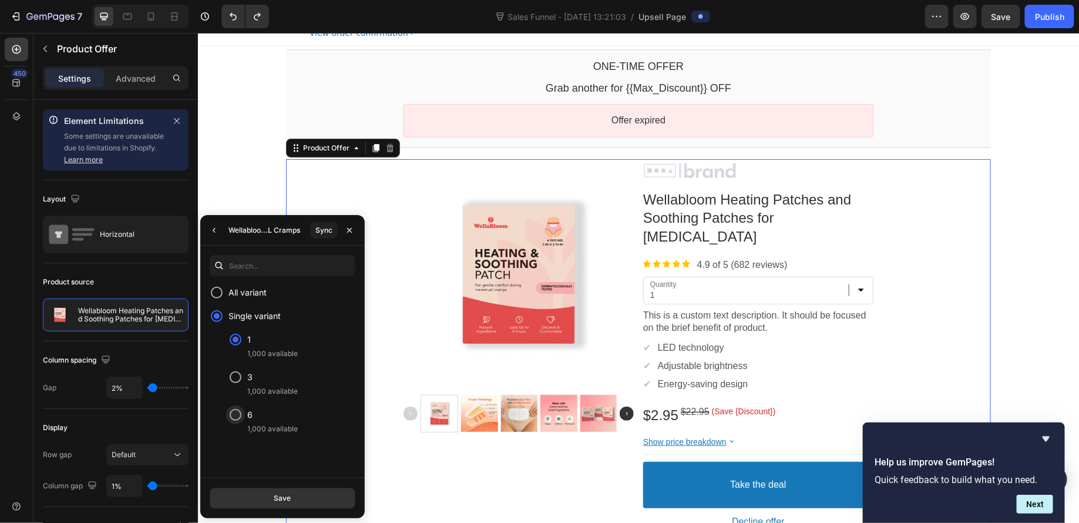
click at [234, 417] on div at bounding box center [236, 415] width 12 height 12
click at [274, 498] on div "Save" at bounding box center [282, 498] width 17 height 11
select select "6"
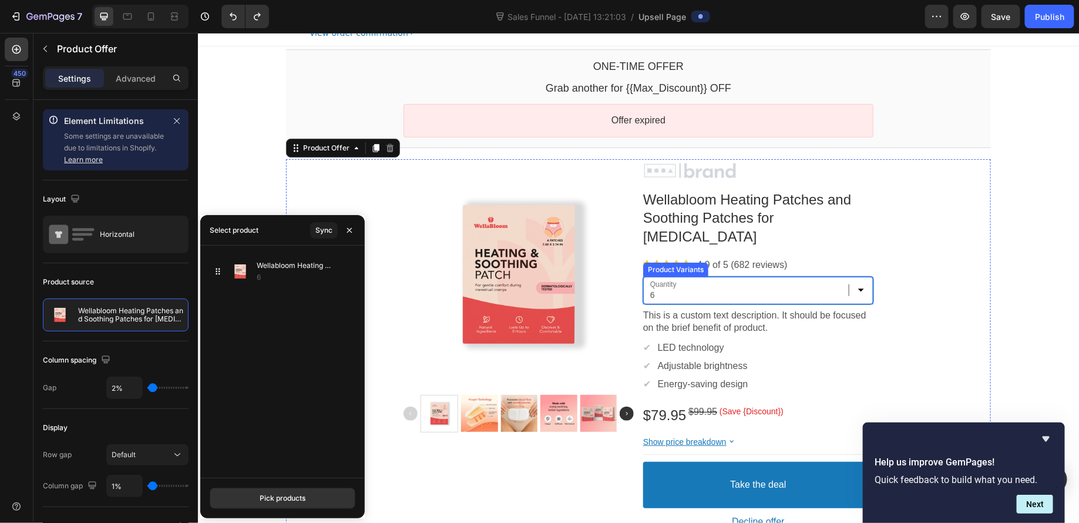
click at [846, 280] on select "1 3 6" at bounding box center [758, 290] width 230 height 28
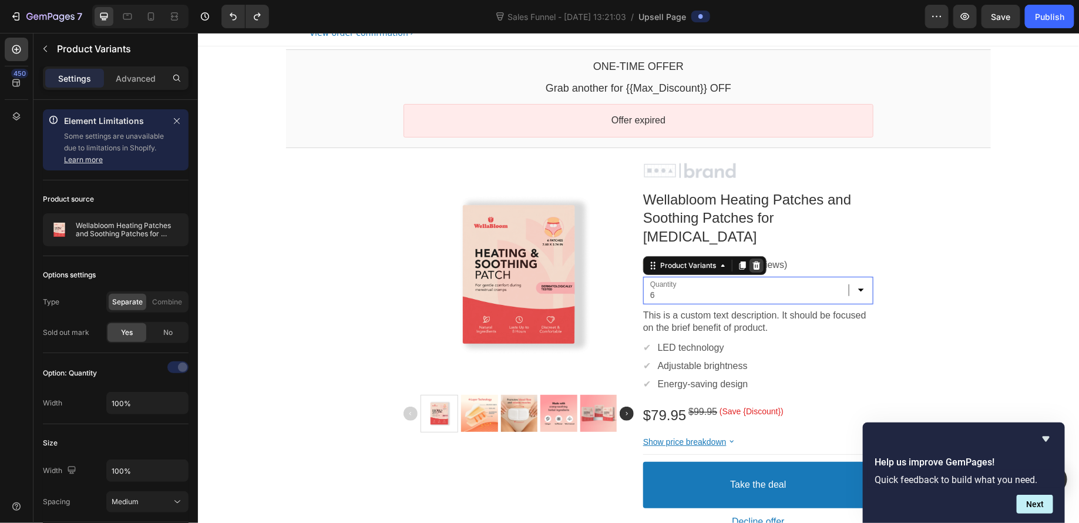
click at [754, 260] on icon at bounding box center [756, 264] width 9 height 9
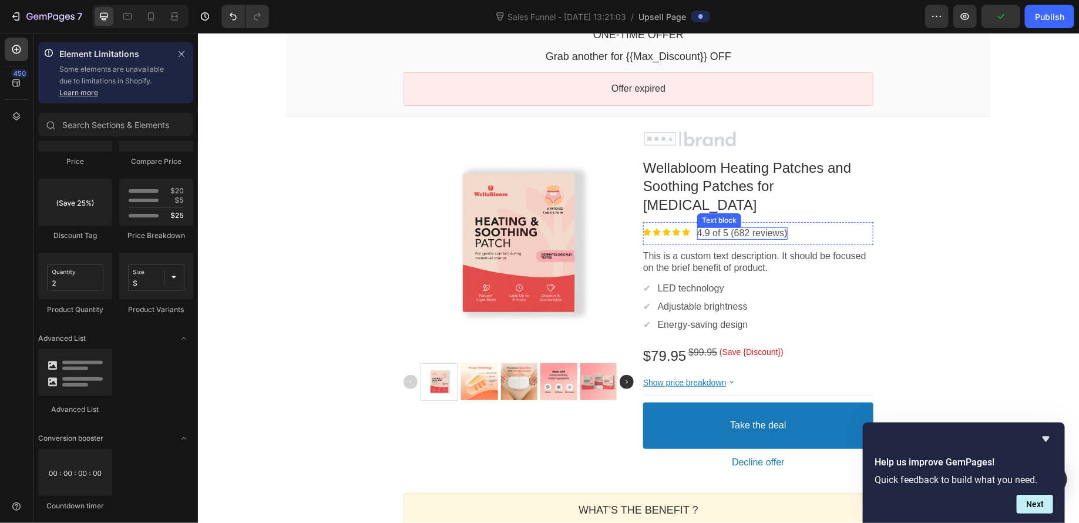
scroll to position [72, 0]
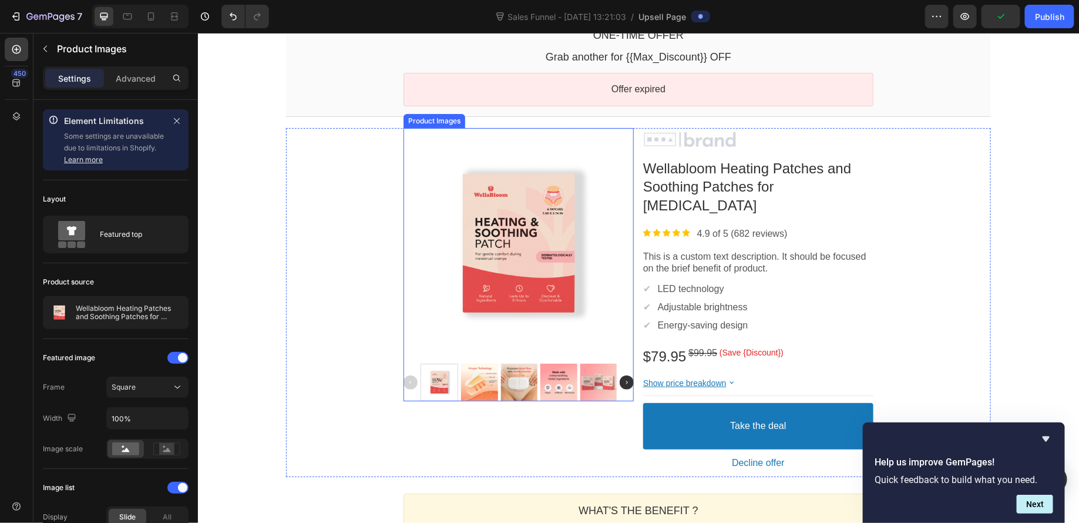
click at [445, 259] on div at bounding box center [518, 243] width 230 height 230
click at [555, 299] on div at bounding box center [518, 243] width 230 height 230
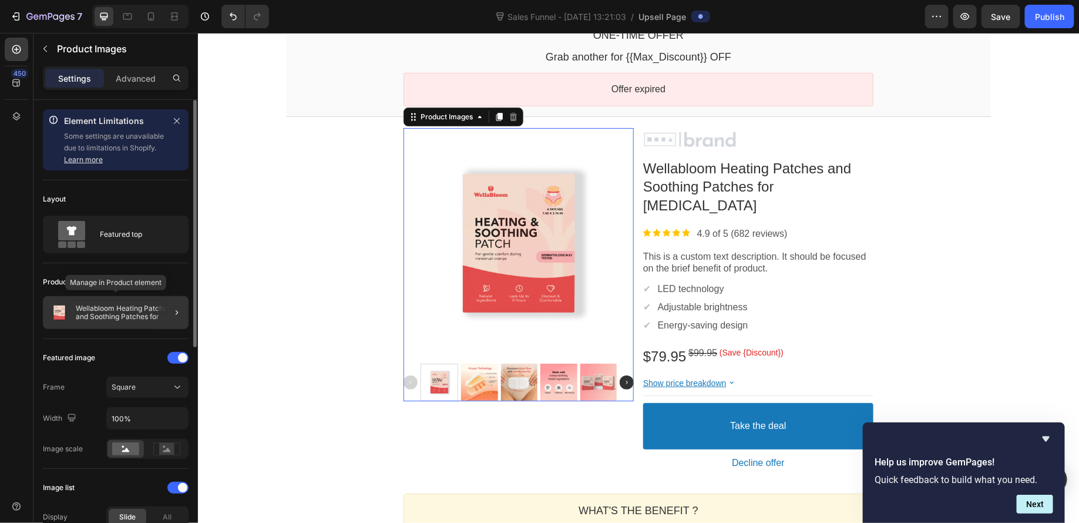
click at [86, 316] on p "Wellabloom Heating Patches and Soothing Patches for [MEDICAL_DATA]" at bounding box center [130, 312] width 108 height 16
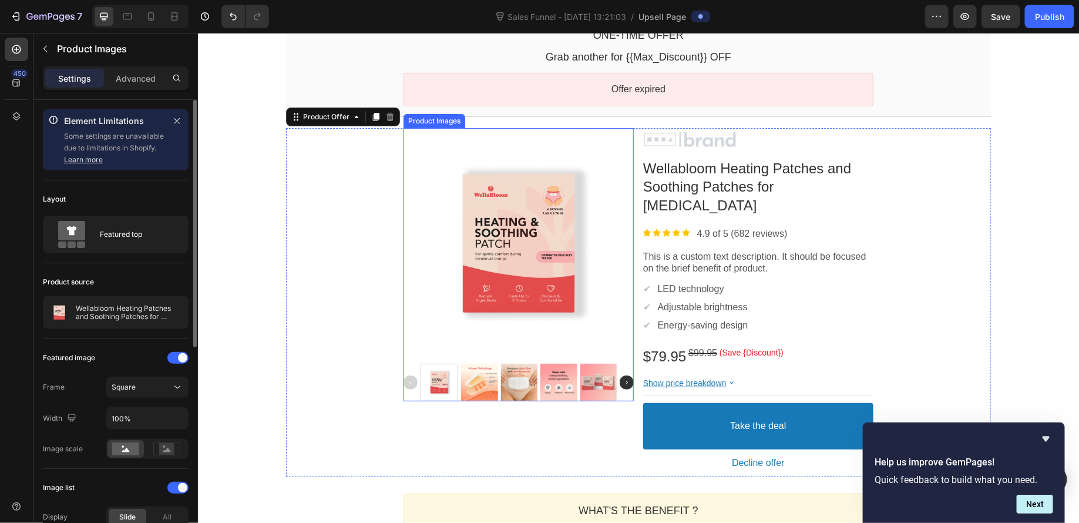
click at [539, 226] on div at bounding box center [518, 243] width 230 height 230
click at [467, 122] on div "Product Images This element is required and can’t be deleted" at bounding box center [463, 116] width 120 height 19
click at [467, 118] on div "Product Images" at bounding box center [446, 116] width 57 height 9
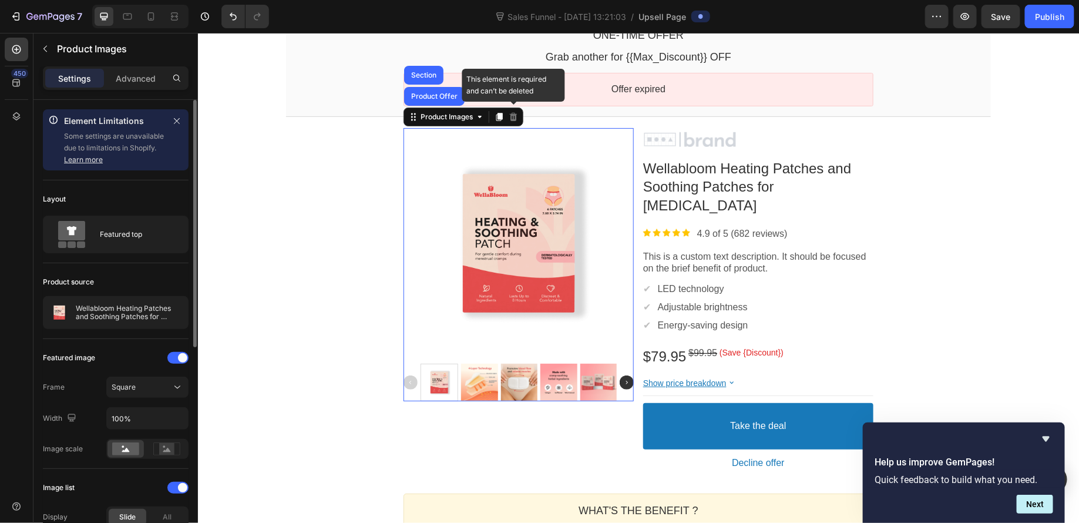
click at [509, 113] on icon at bounding box center [513, 116] width 8 height 8
click at [492, 187] on div at bounding box center [518, 243] width 230 height 230
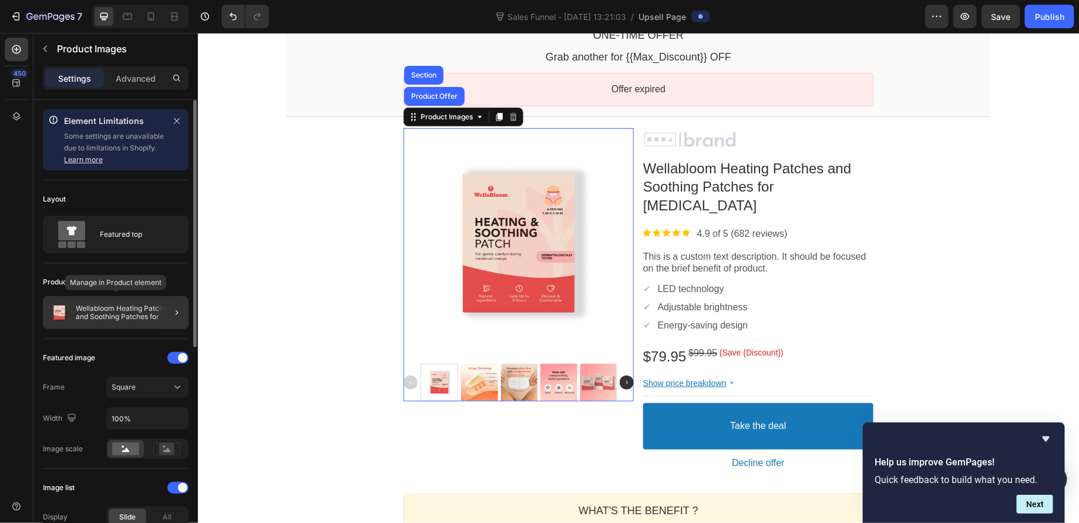
click at [138, 312] on p "Wellabloom Heating Patches and Soothing Patches for [MEDICAL_DATA]" at bounding box center [130, 312] width 108 height 16
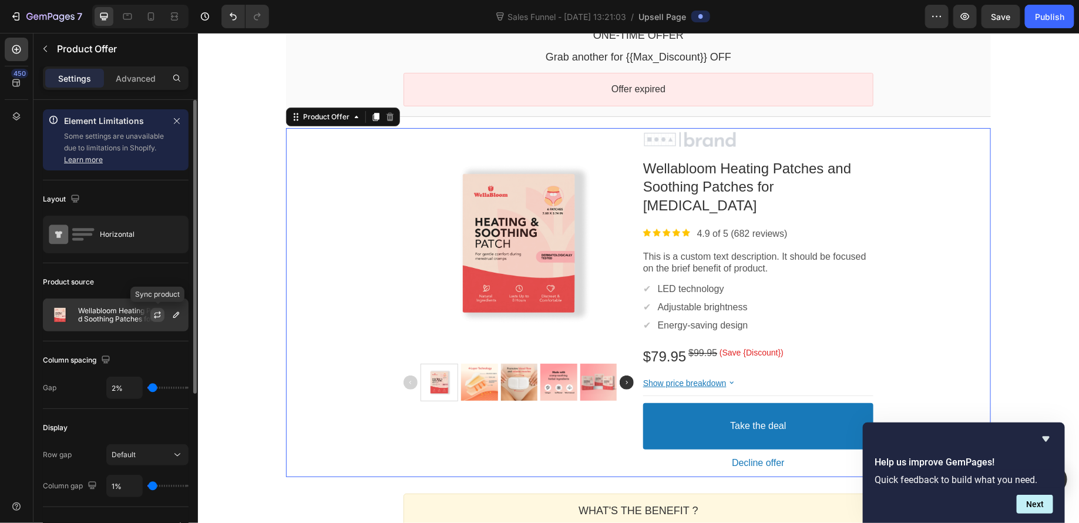
click at [159, 316] on icon "button" at bounding box center [157, 317] width 6 height 4
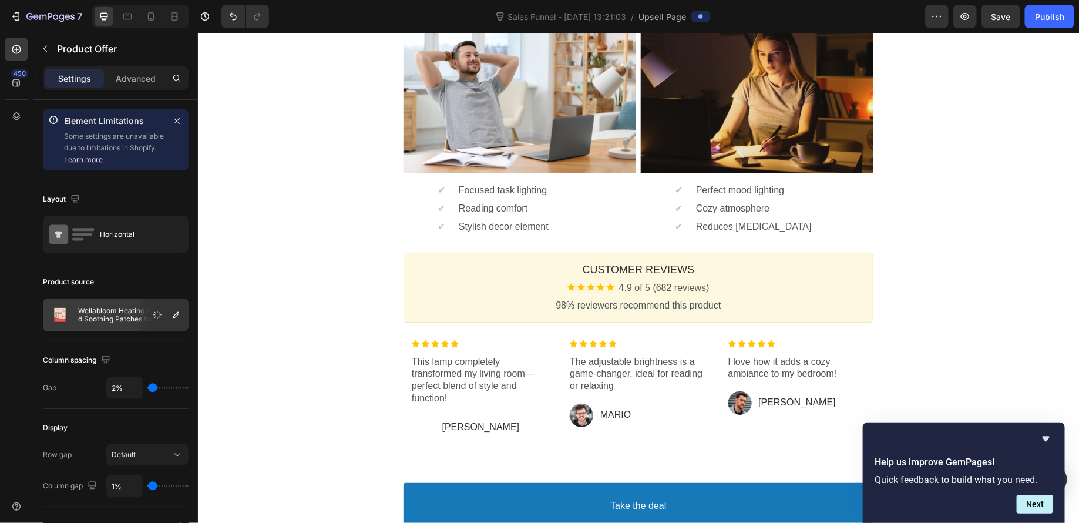
scroll to position [814, 0]
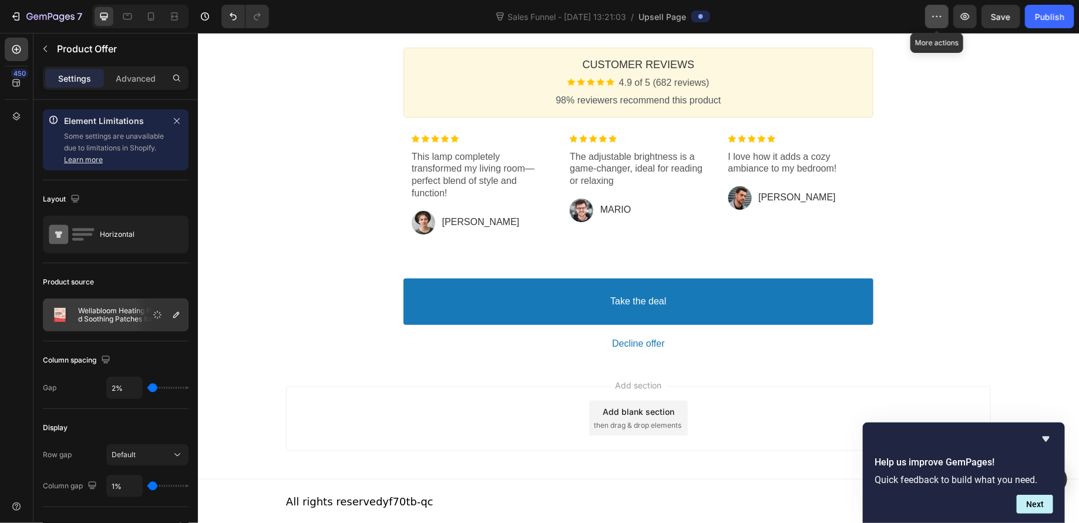
click at [937, 9] on button "button" at bounding box center [937, 17] width 24 height 24
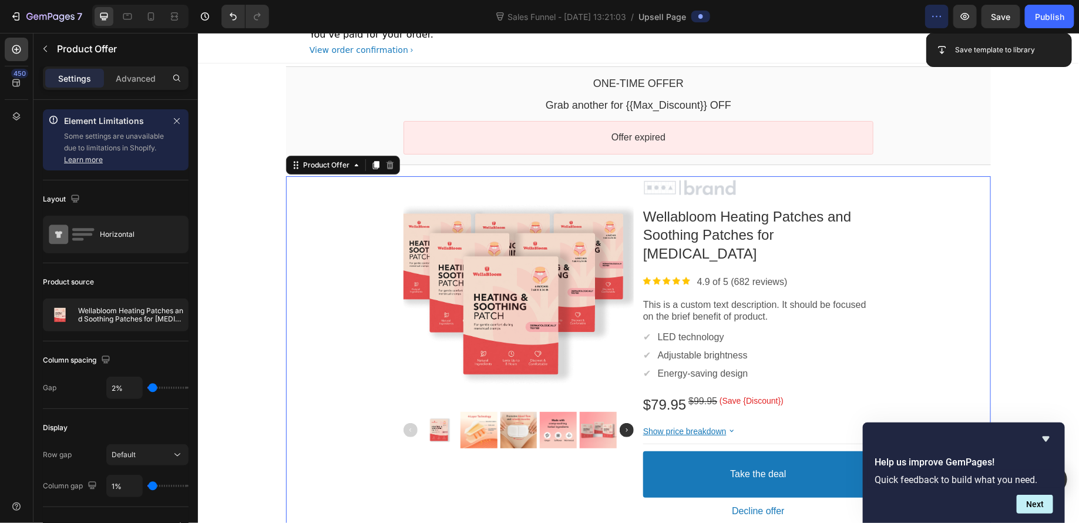
scroll to position [24, 0]
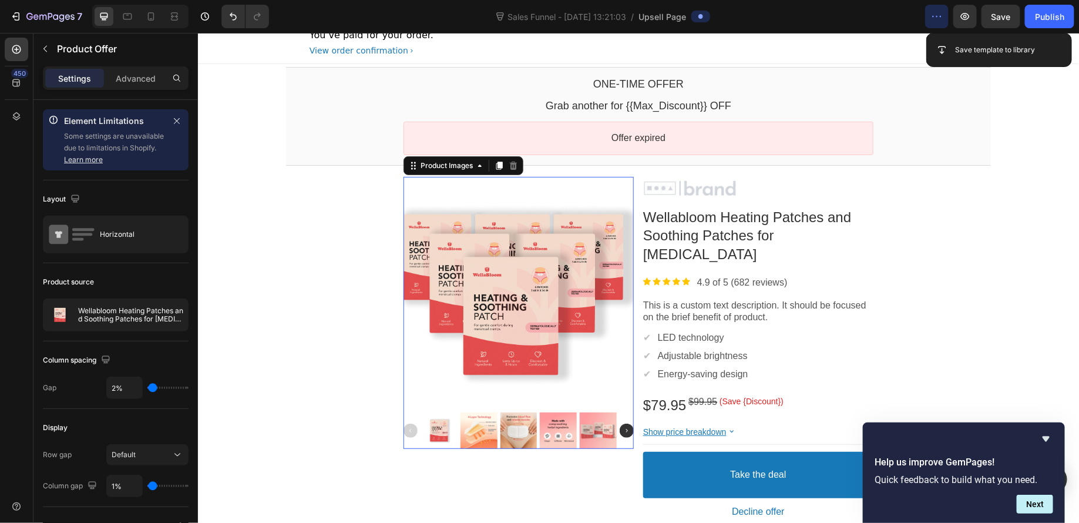
click at [482, 435] on div at bounding box center [478, 430] width 37 height 37
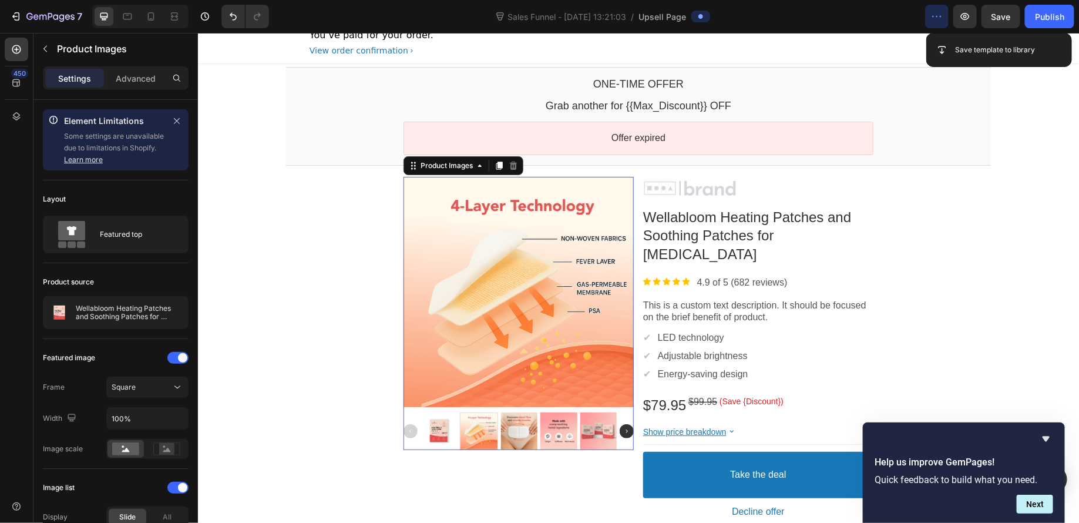
click at [430, 433] on div at bounding box center [438, 430] width 36 height 36
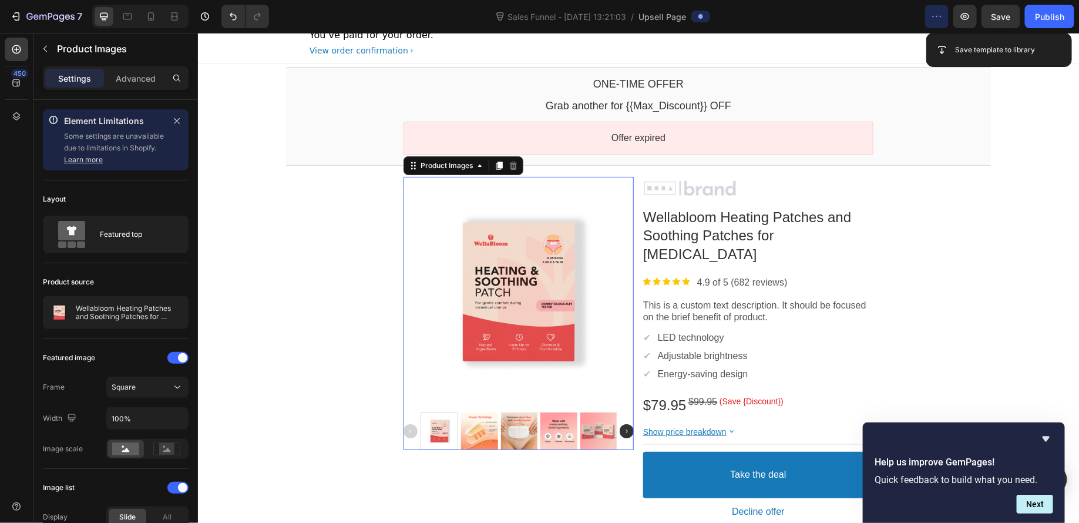
click at [619, 427] on img at bounding box center [626, 431] width 14 height 14
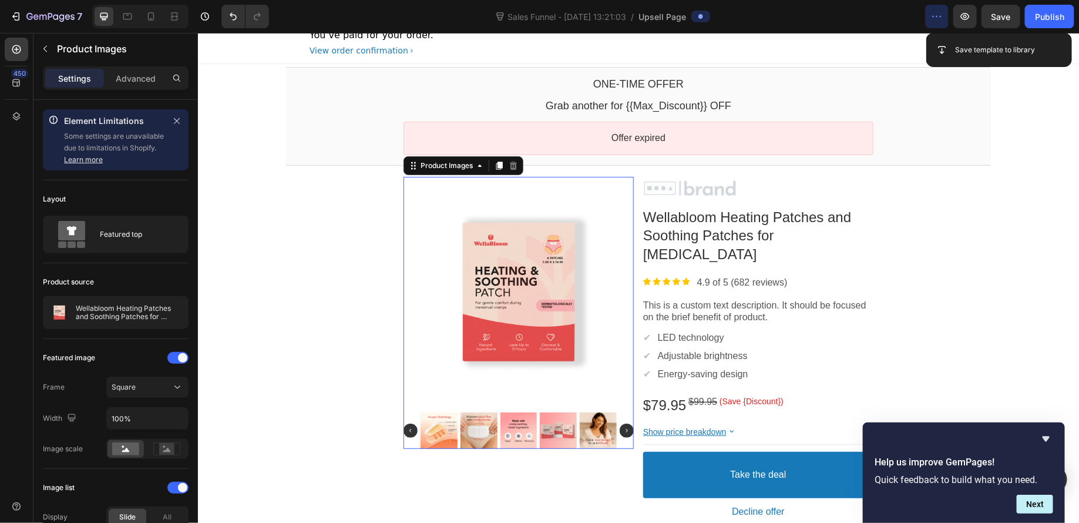
click at [619, 427] on img at bounding box center [626, 430] width 14 height 14
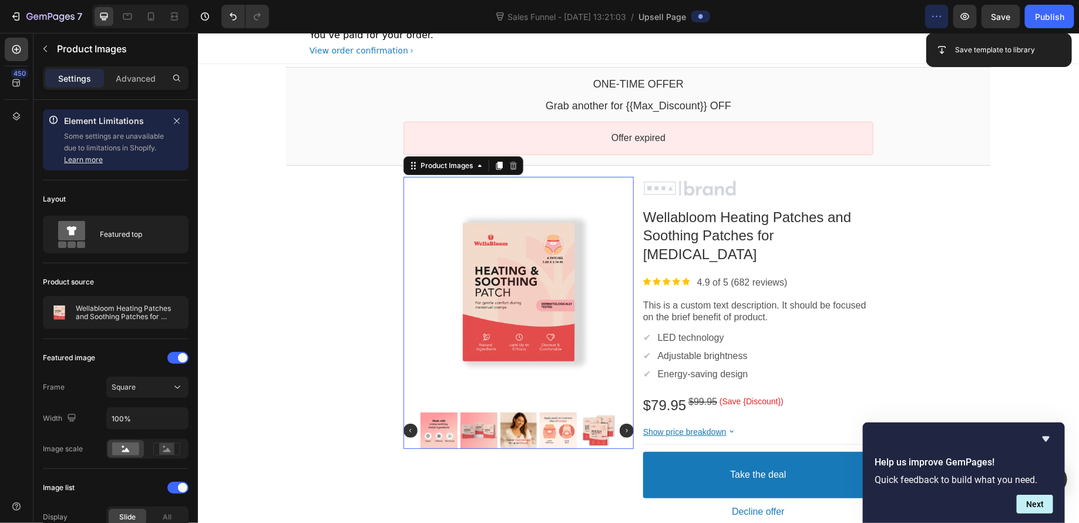
click at [619, 427] on img at bounding box center [626, 430] width 14 height 14
click at [603, 426] on div at bounding box center [597, 430] width 37 height 37
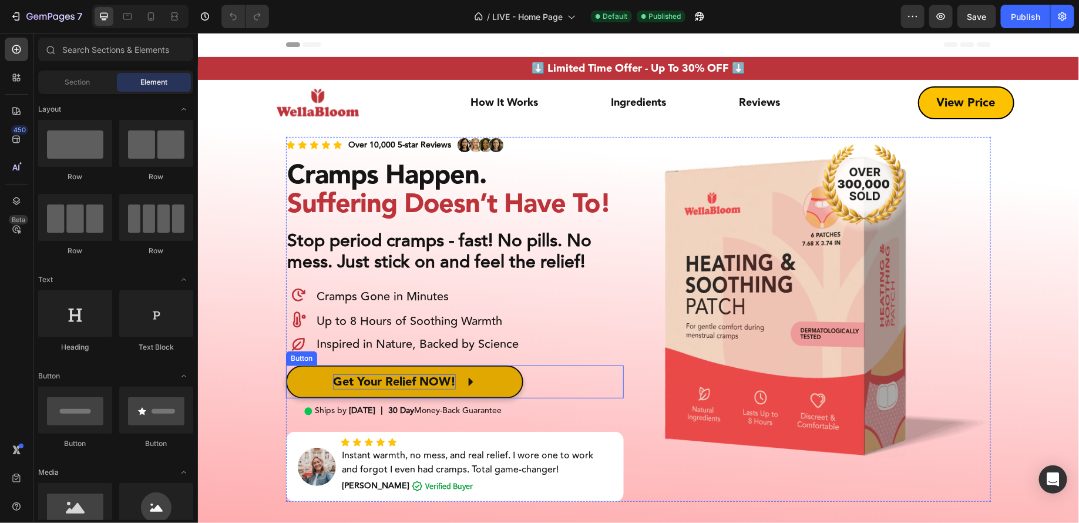
click at [442, 380] on p "Get Your Relief NOW!" at bounding box center [394, 381] width 123 height 15
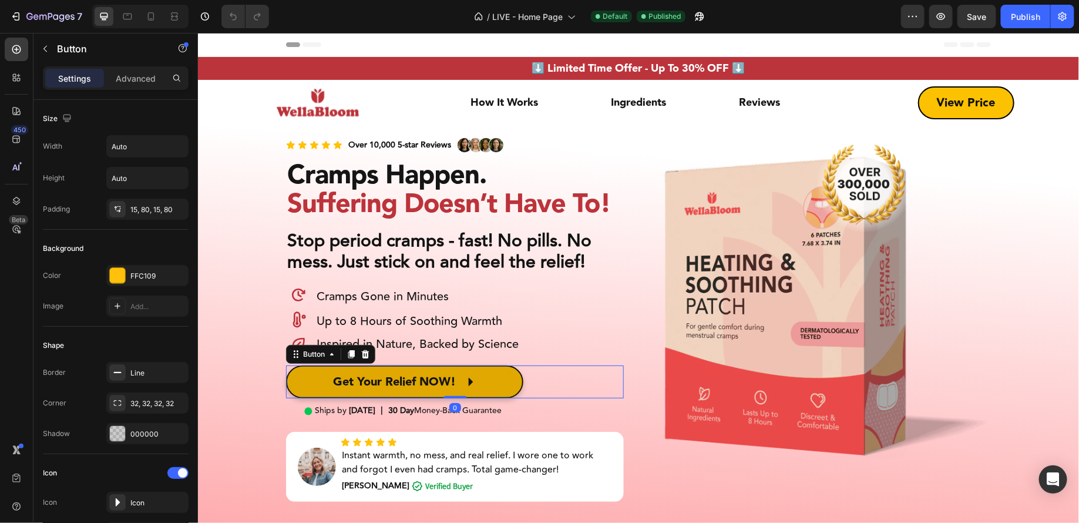
click at [484, 380] on link "Get Your Relief NOW!" at bounding box center [404, 381] width 237 height 33
click at [310, 380] on link "Get Your Relief NOW!" at bounding box center [404, 381] width 237 height 33
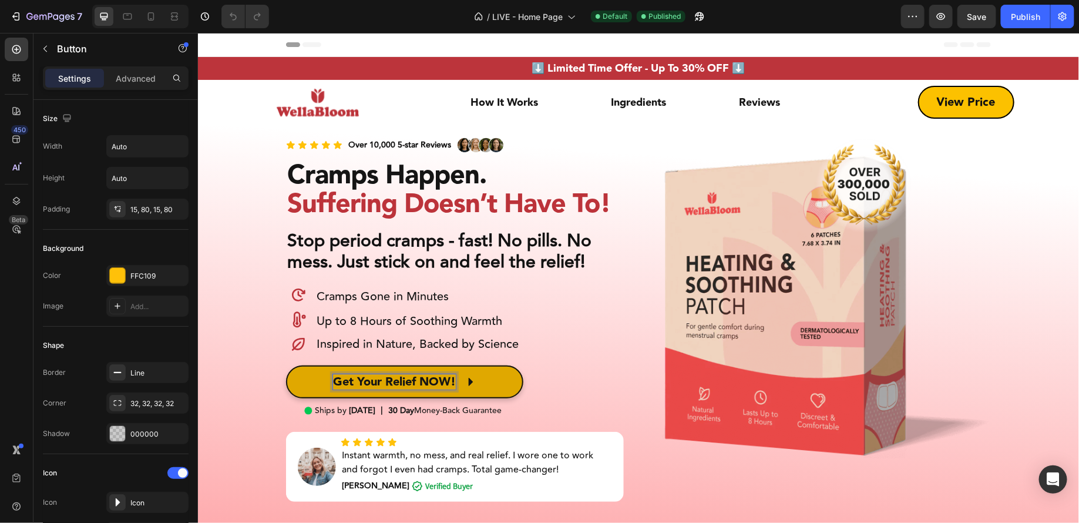
click at [441, 379] on p "Get Your Relief NOW!" at bounding box center [394, 381] width 123 height 15
click at [430, 385] on p "Get Your Relief NOW!" at bounding box center [394, 381] width 123 height 15
copy p "Get Your Relief NOW!"
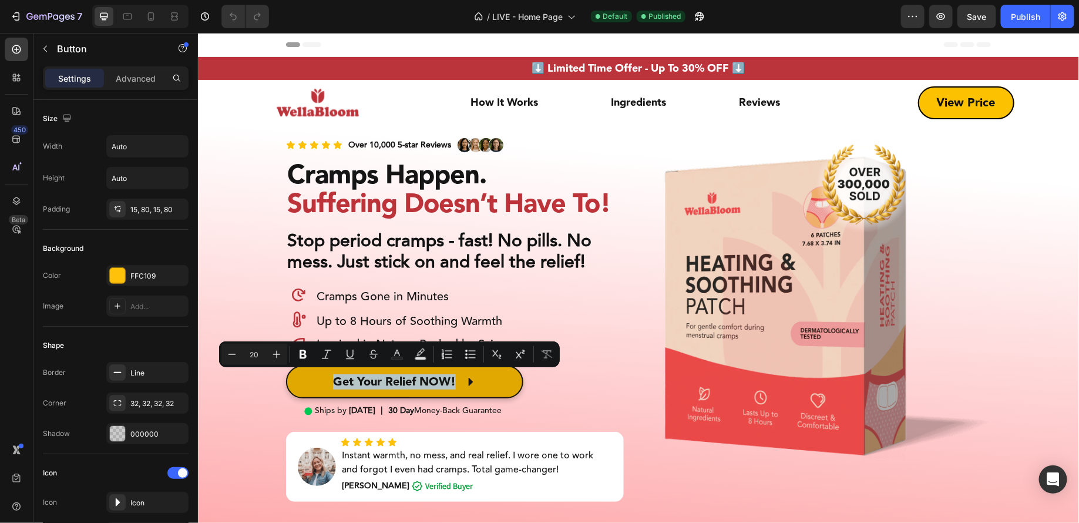
click at [469, 383] on icon at bounding box center [470, 381] width 12 height 12
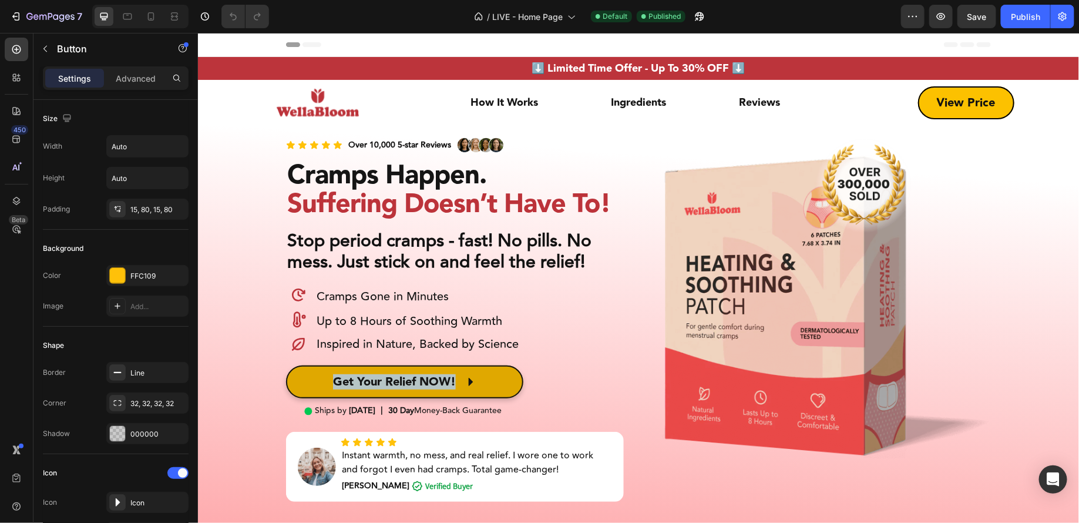
click at [468, 382] on icon at bounding box center [470, 382] width 5 height 8
click at [333, 381] on p "Get Your Relief NOW!" at bounding box center [394, 381] width 123 height 15
click at [370, 381] on p "Get Your Relief NOW!" at bounding box center [394, 381] width 123 height 15
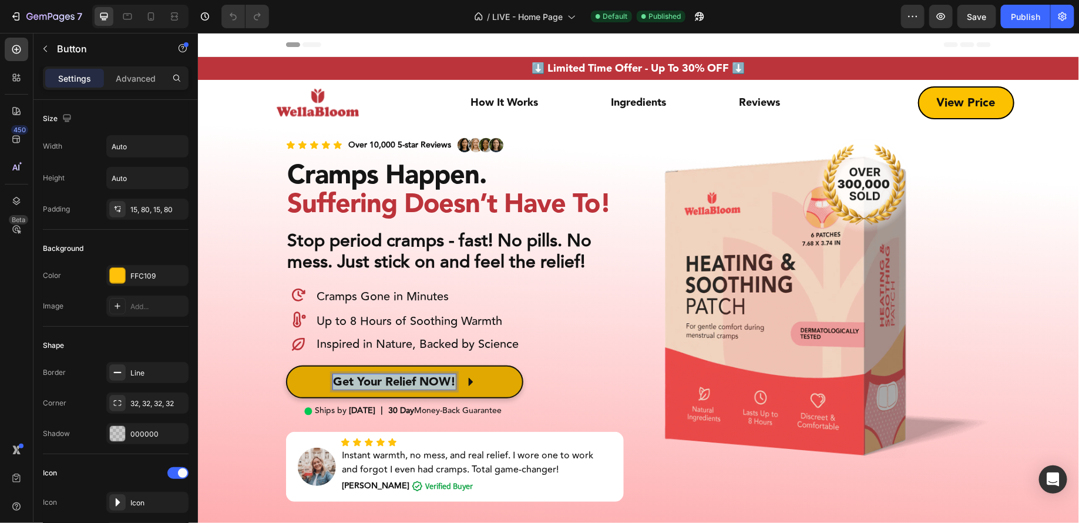
copy p "Get Your Relief NOW!"
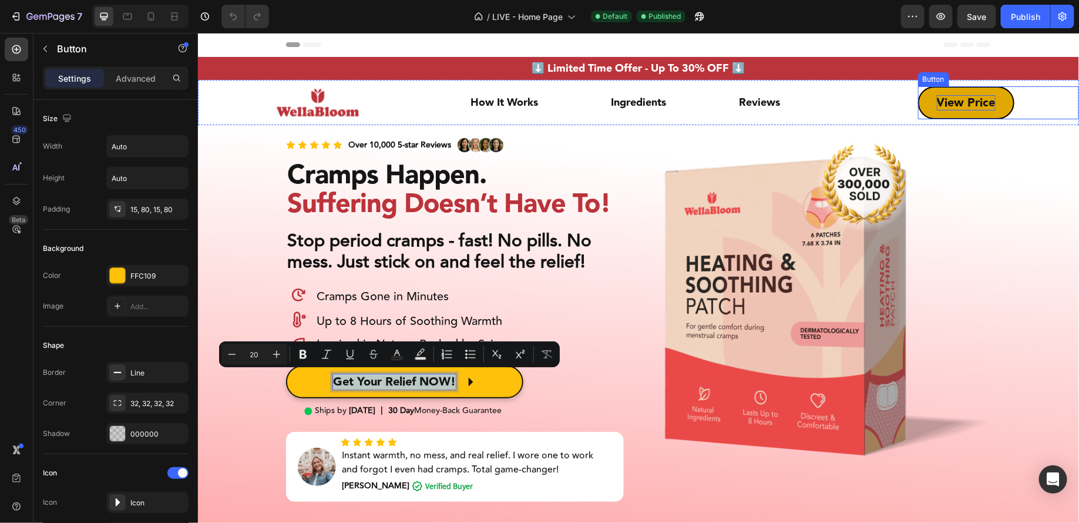
click at [960, 102] on p "View Price" at bounding box center [966, 102] width 59 height 15
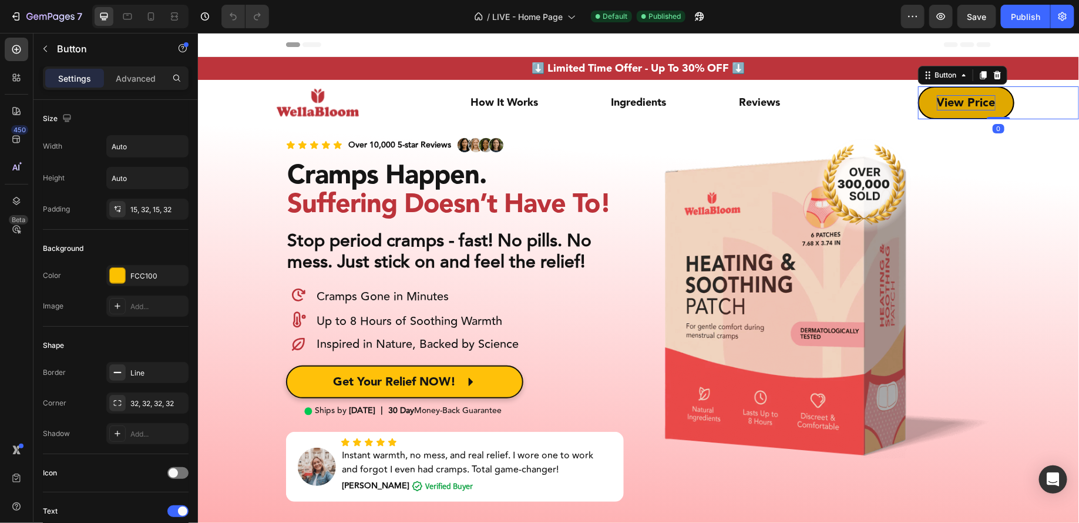
click at [947, 100] on p "View Price" at bounding box center [966, 102] width 59 height 15
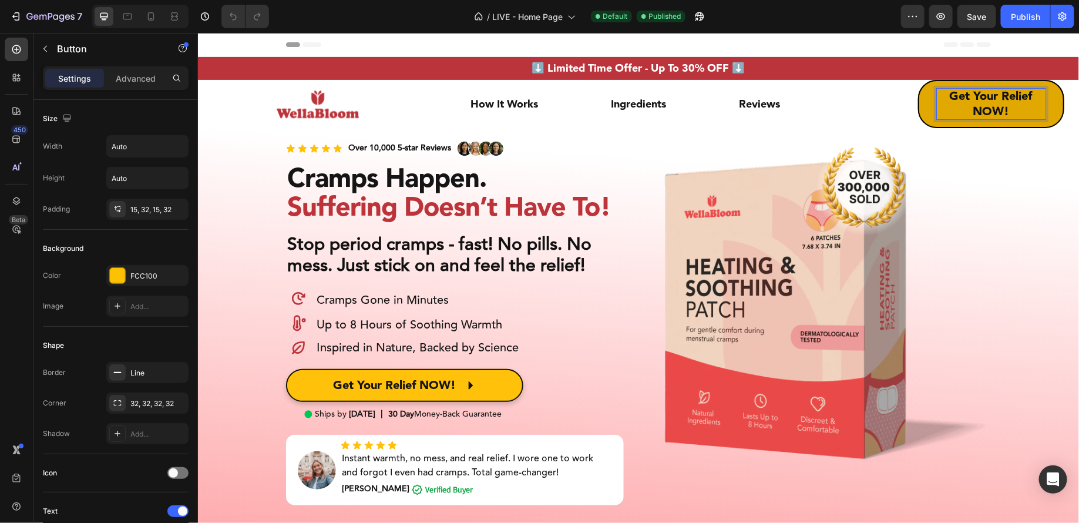
scroll to position [2, 0]
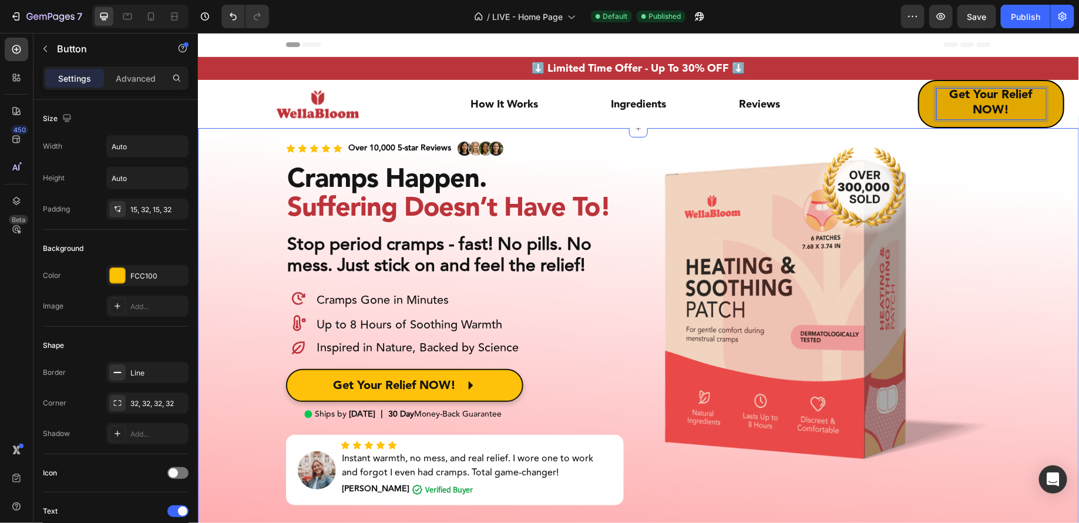
click at [1019, 143] on div "Icon Icon Icon Icon Icon Icon List Over 10,000 5-star Reviews Text Block Image …" at bounding box center [638, 371] width 863 height 465
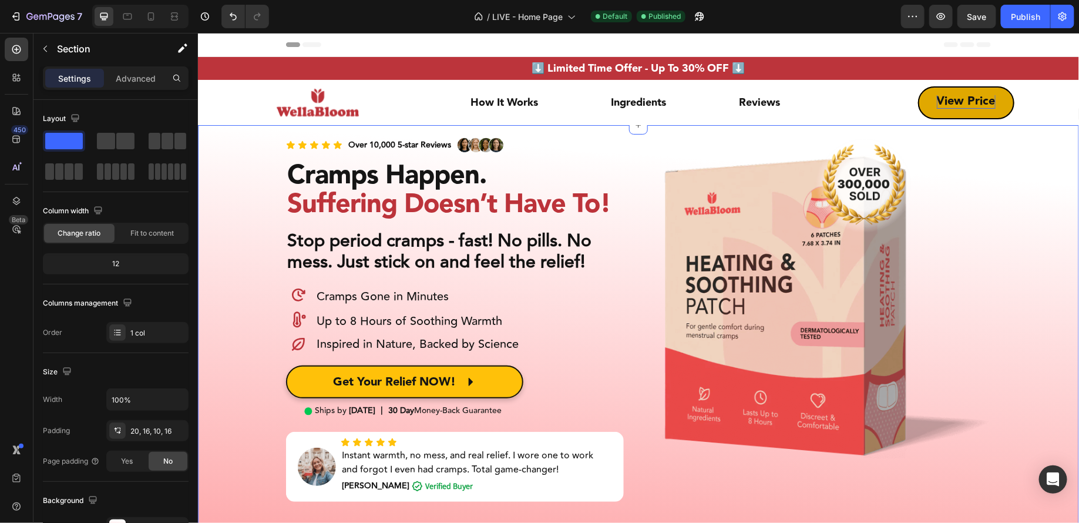
scroll to position [1, 0]
click at [941, 99] on p "View Price" at bounding box center [966, 100] width 59 height 15
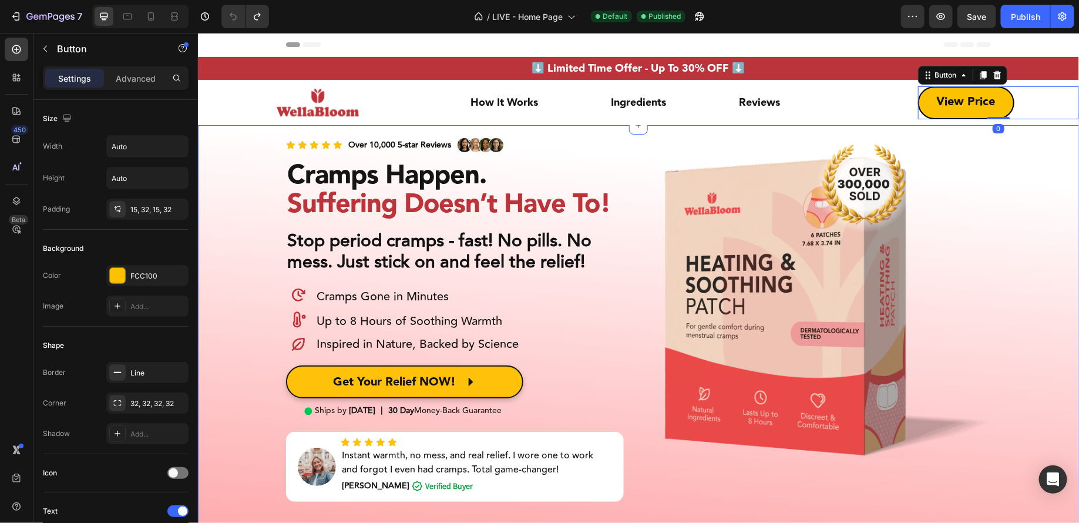
click at [995, 196] on div "Icon Icon Icon Icon Icon Icon List Over 10,000 5-star Reviews Text Block Image …" at bounding box center [638, 368] width 863 height 465
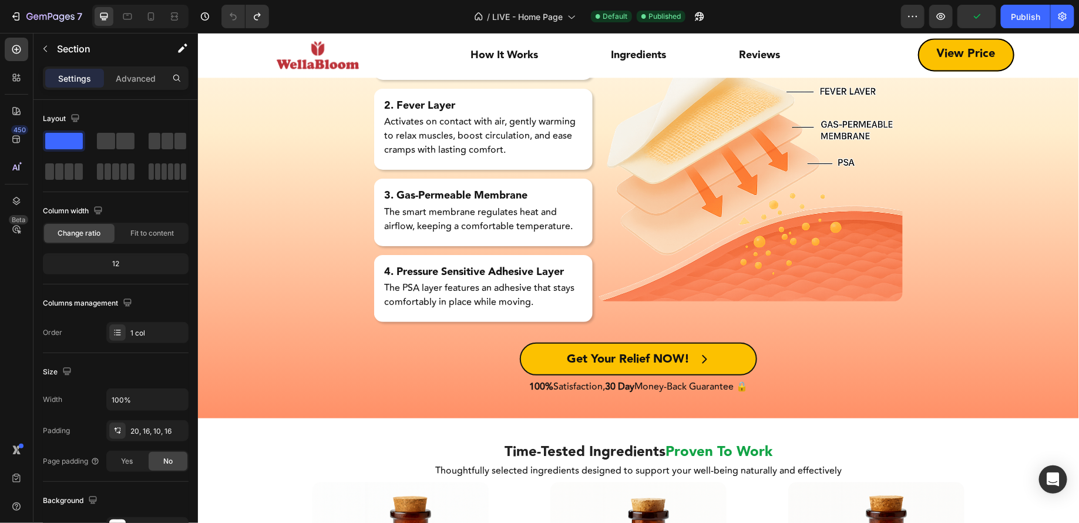
scroll to position [3470, 0]
